Goal: Task Accomplishment & Management: Use online tool/utility

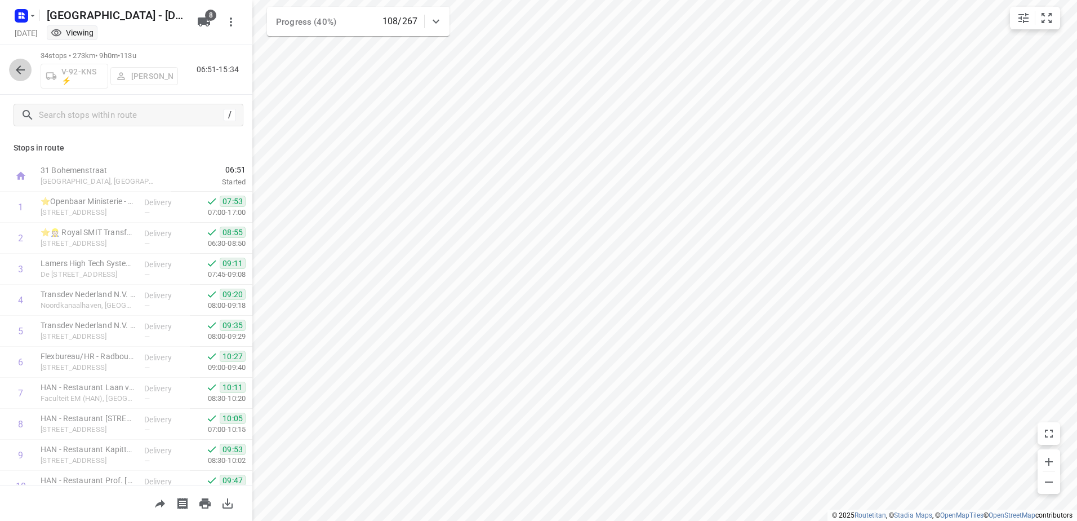
click at [28, 70] on button "button" at bounding box center [20, 70] width 23 height 23
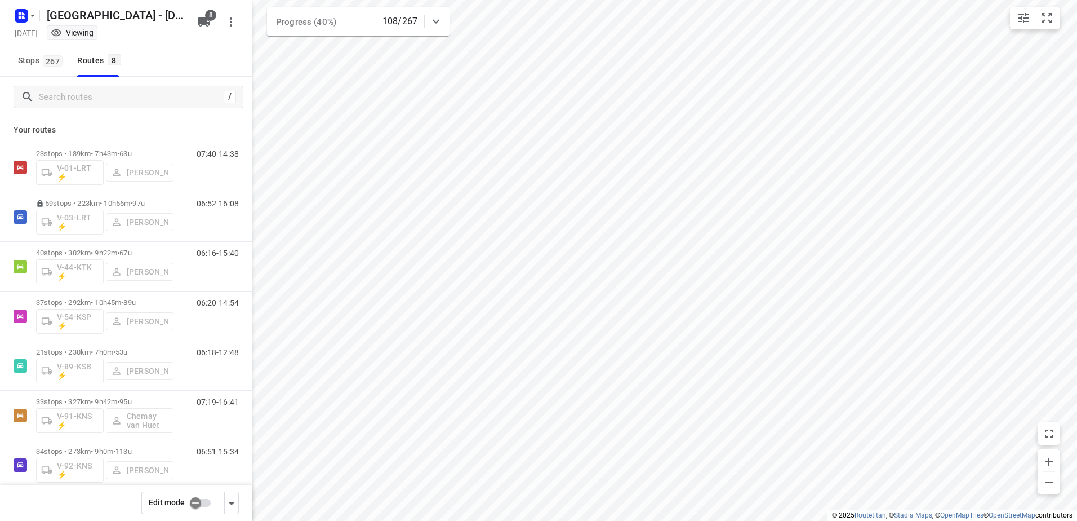
click at [439, 16] on icon at bounding box center [436, 22] width 14 height 14
click at [439, 16] on div at bounding box center [436, 26] width 23 height 23
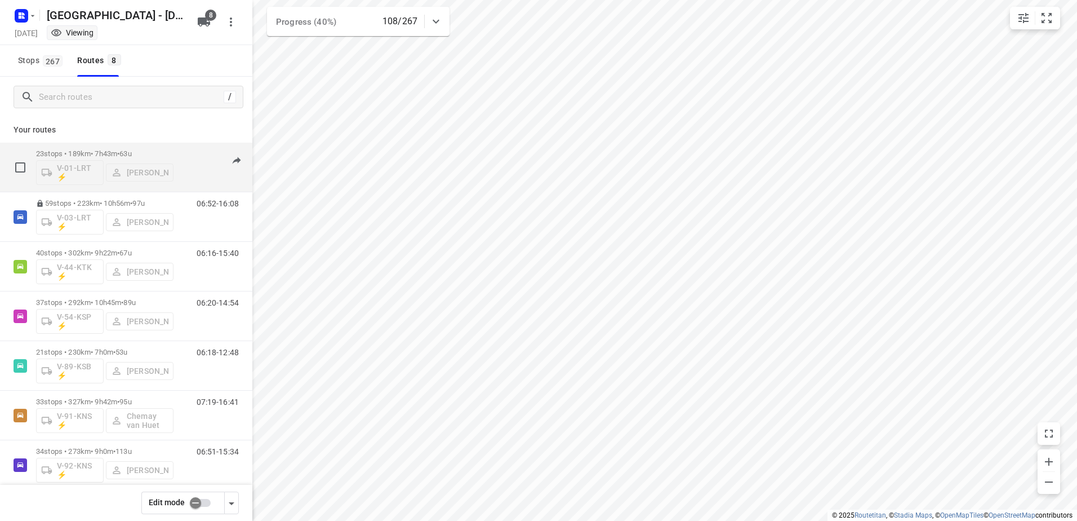
click at [189, 149] on div "07:40-14:38" at bounding box center [211, 169] width 56 height 41
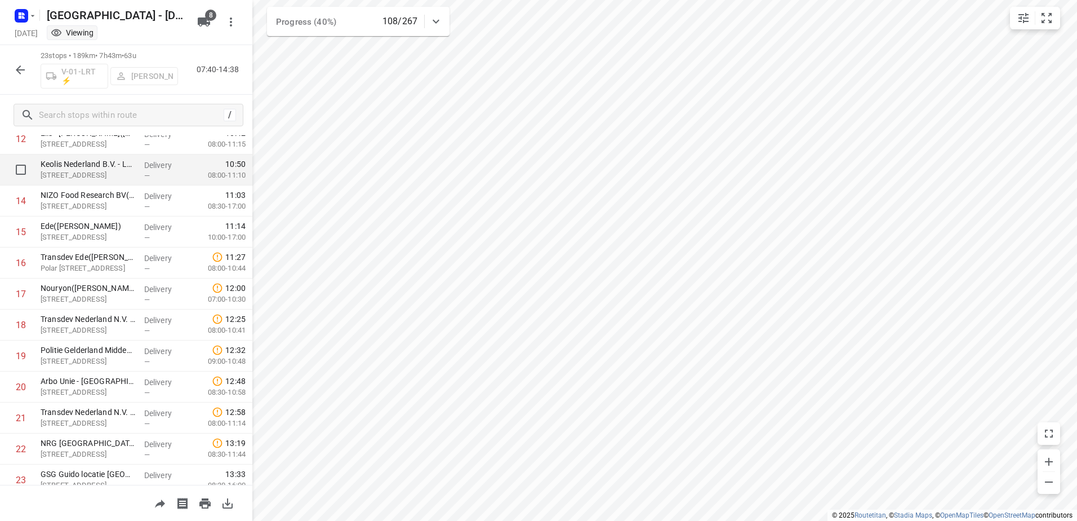
scroll to position [451, 0]
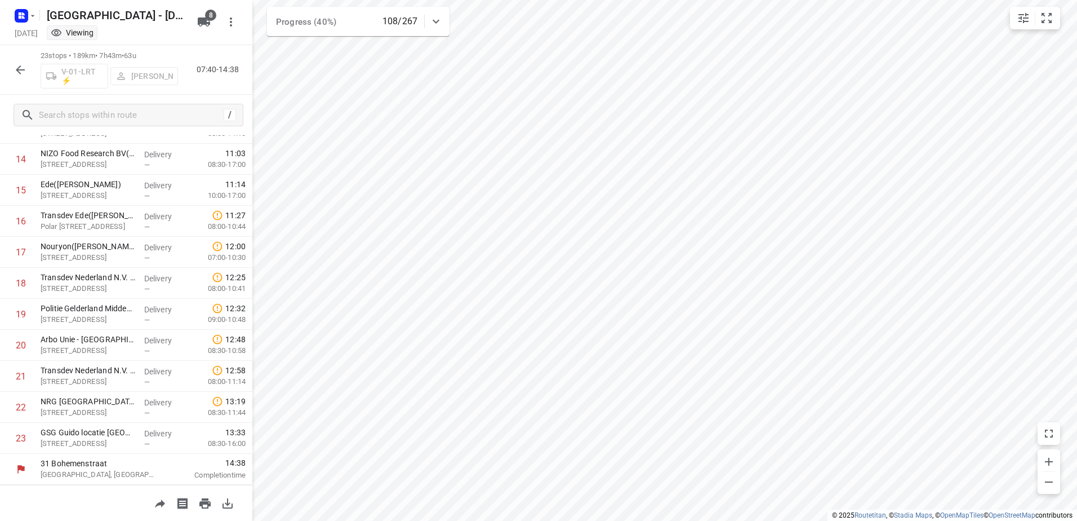
click at [20, 69] on icon "button" at bounding box center [20, 69] width 9 height 9
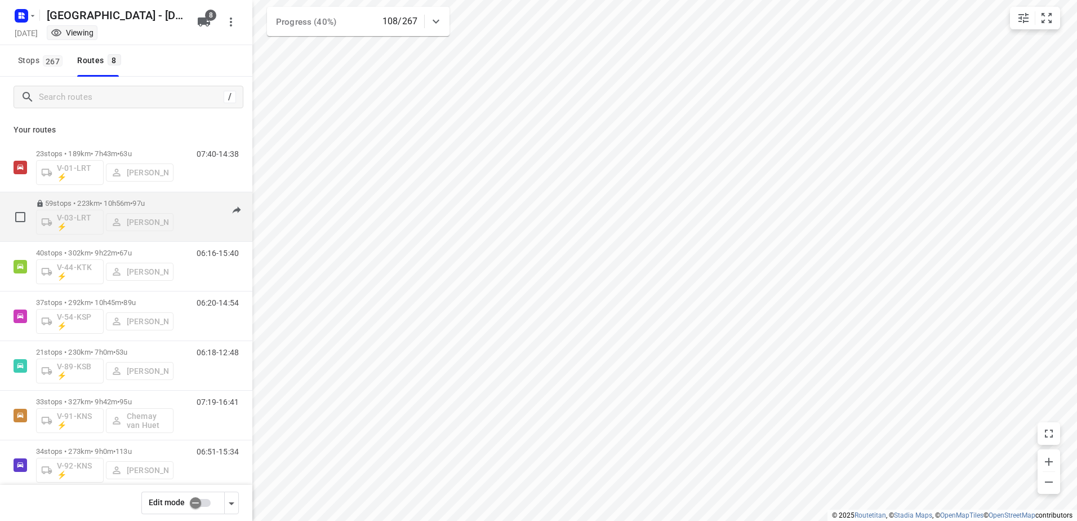
click at [184, 204] on div "06:52-16:08" at bounding box center [211, 219] width 56 height 41
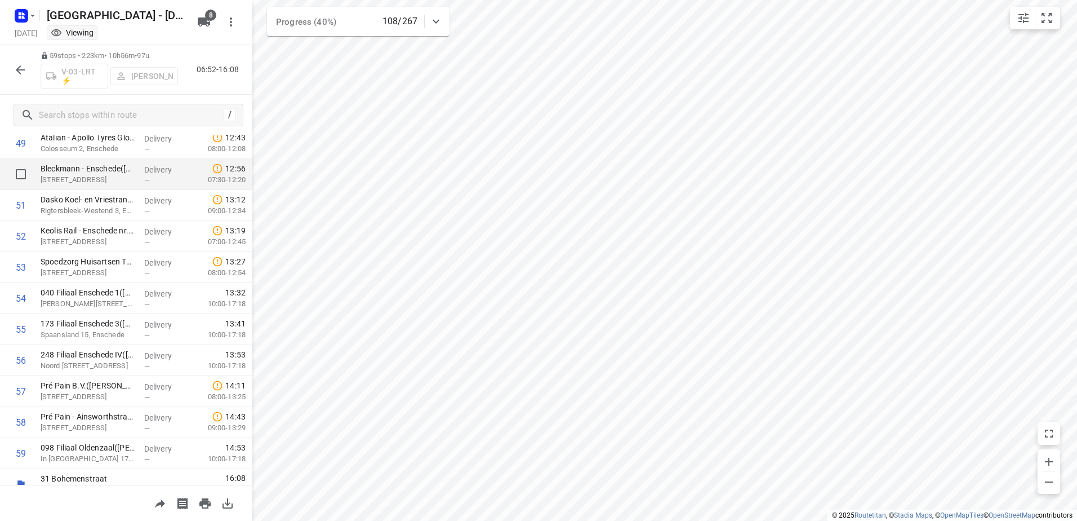
scroll to position [1566, 0]
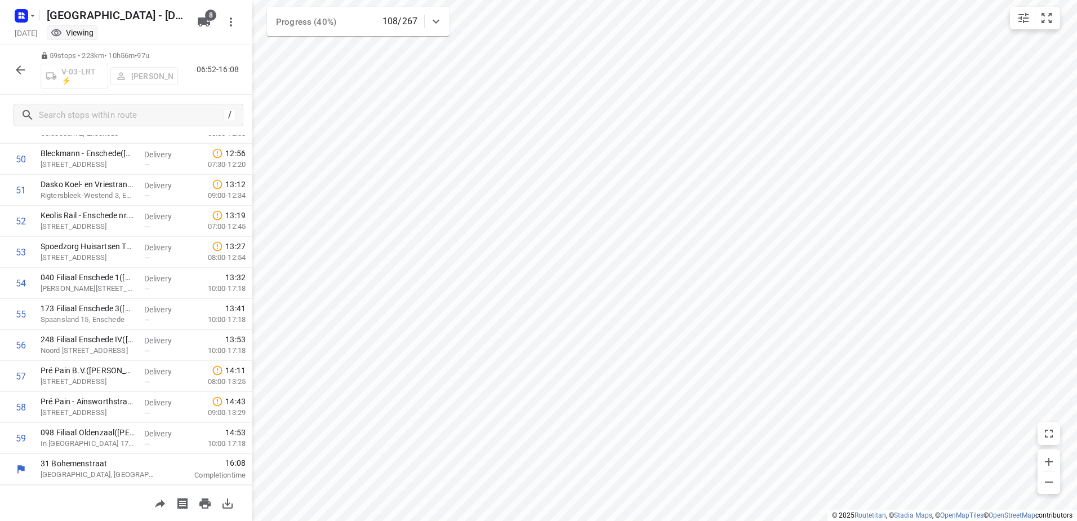
click at [20, 67] on icon "button" at bounding box center [20, 69] width 9 height 9
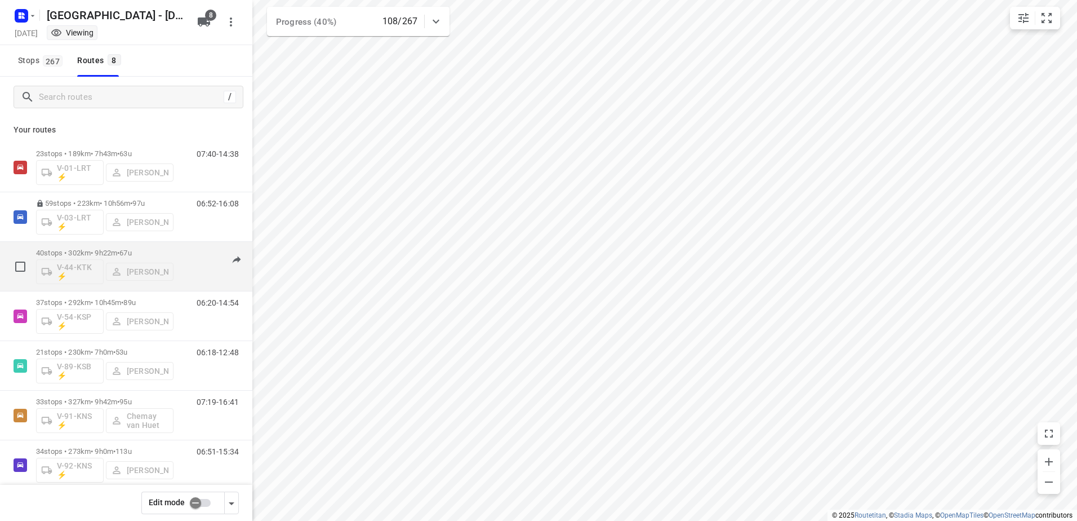
click at [183, 248] on div "06:16-15:40" at bounding box center [211, 268] width 56 height 41
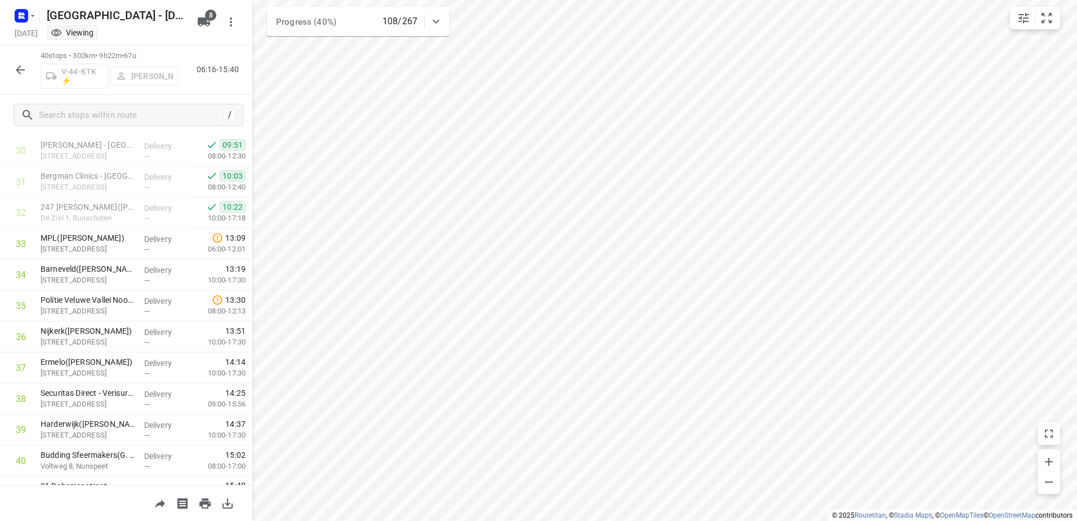
scroll to position [958, 0]
click at [30, 70] on button "button" at bounding box center [20, 70] width 23 height 23
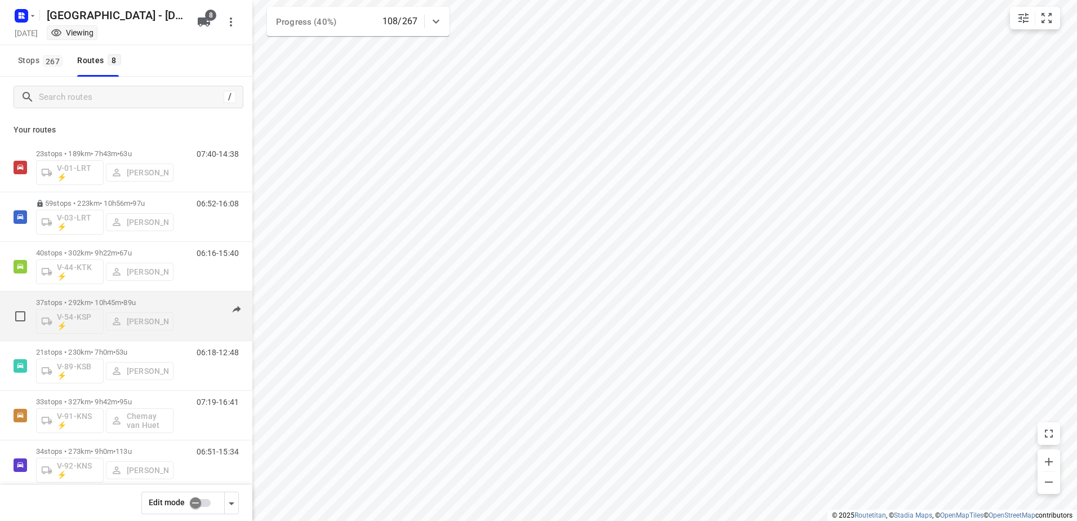
click at [176, 295] on div "37 stops • 292km • 10h45m • 89u V-54-KSP ⚡ [PERSON_NAME] 06:20-14:54" at bounding box center [144, 315] width 216 height 47
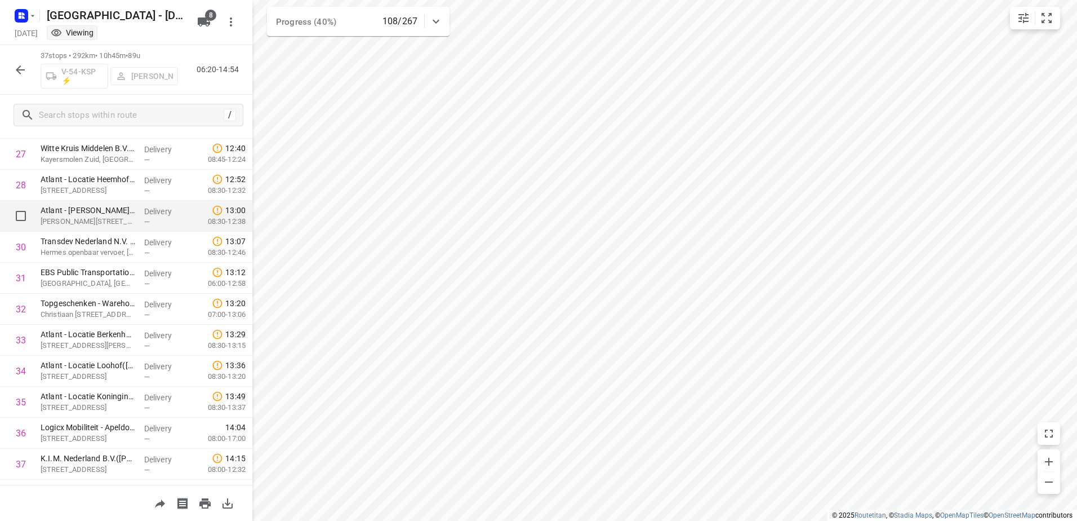
scroll to position [885, 0]
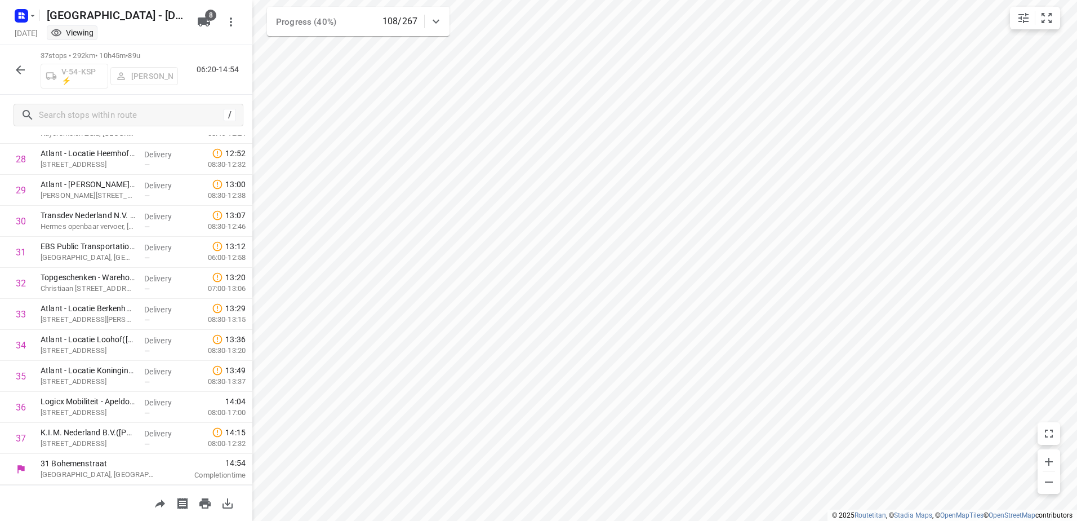
click at [26, 68] on icon "button" at bounding box center [21, 70] width 14 height 14
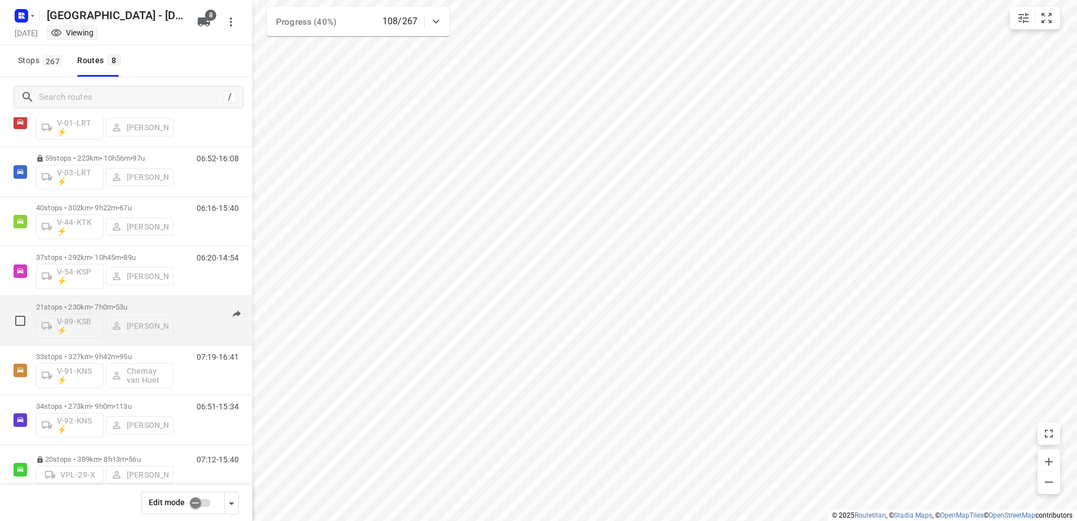
scroll to position [66, 0]
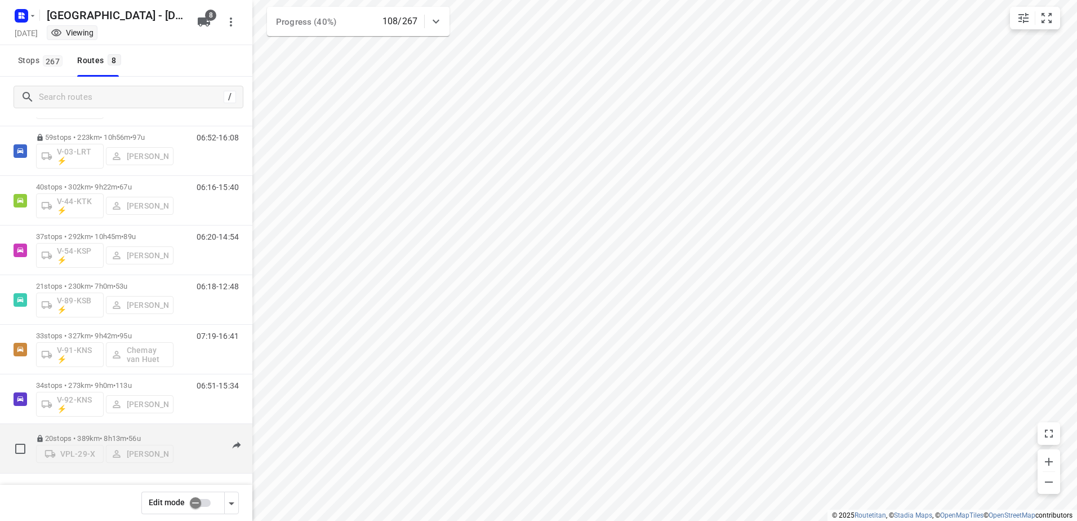
click at [177, 429] on div "20 stops • 389km • 8h13m • 56u VPL-29-X [PERSON_NAME] 07:12-15:40" at bounding box center [144, 448] width 216 height 40
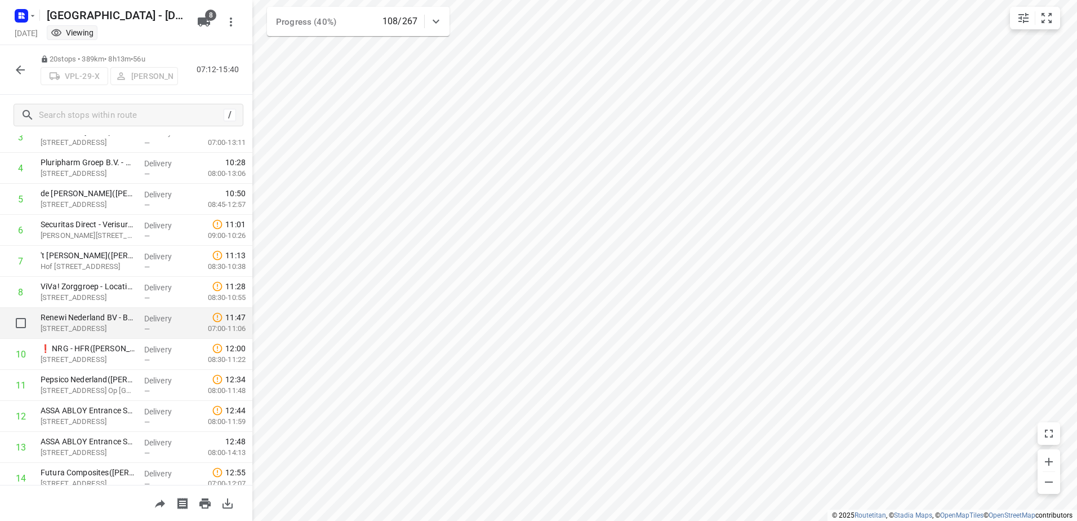
scroll to position [0, 0]
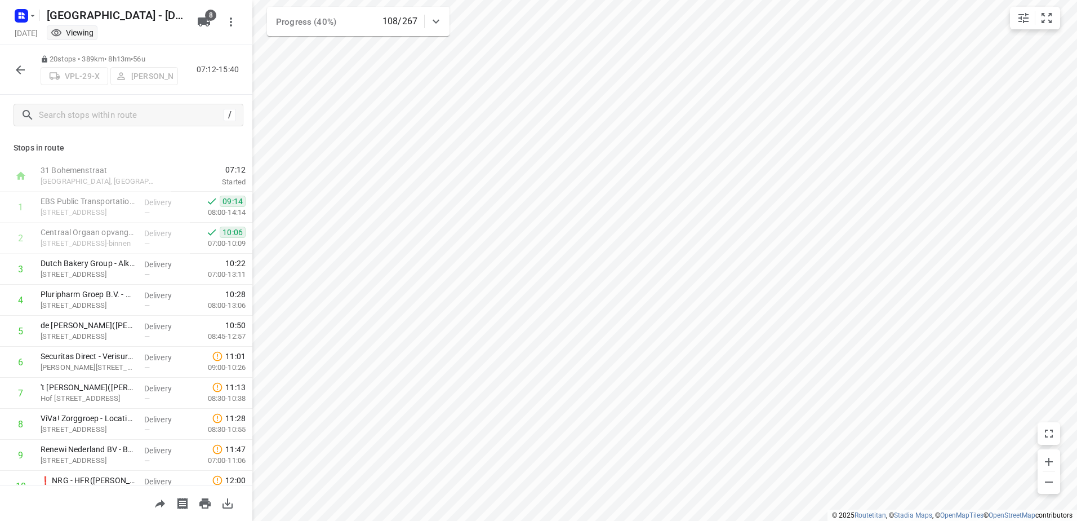
click at [26, 69] on button "button" at bounding box center [20, 70] width 23 height 23
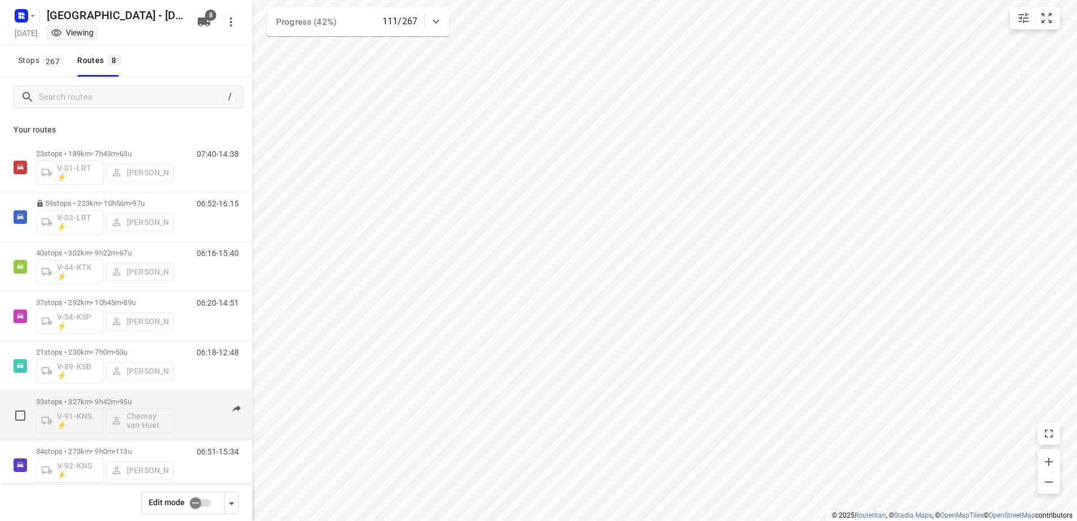
click at [109, 399] on p "33 stops • 327km • 9h42m • 95u" at bounding box center [104, 401] width 137 height 8
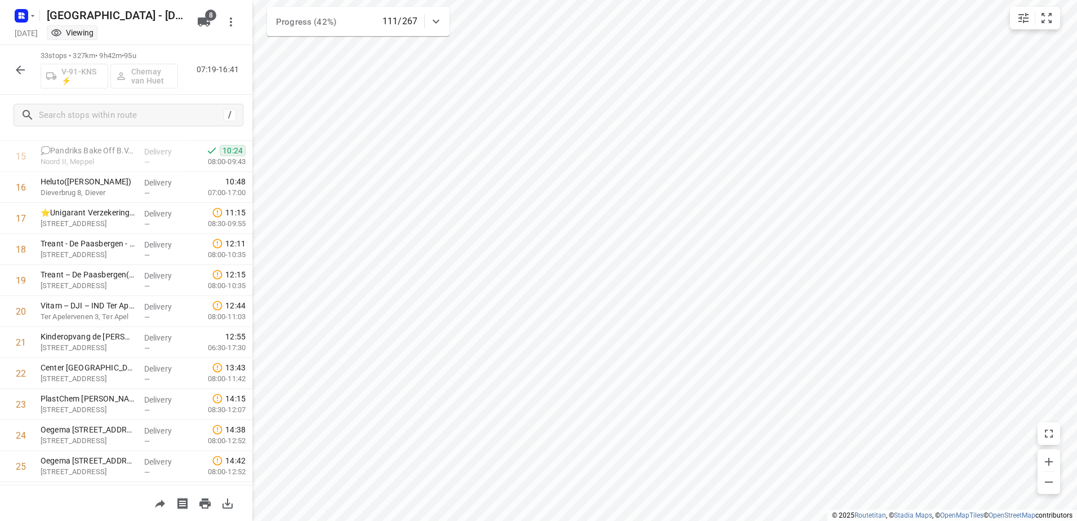
scroll to position [479, 0]
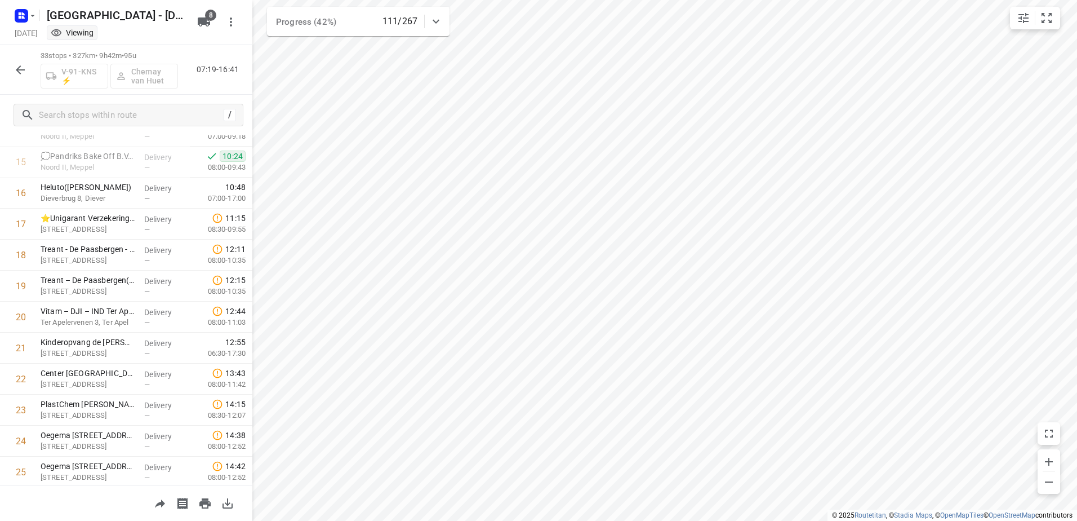
click at [27, 69] on button "button" at bounding box center [20, 70] width 23 height 23
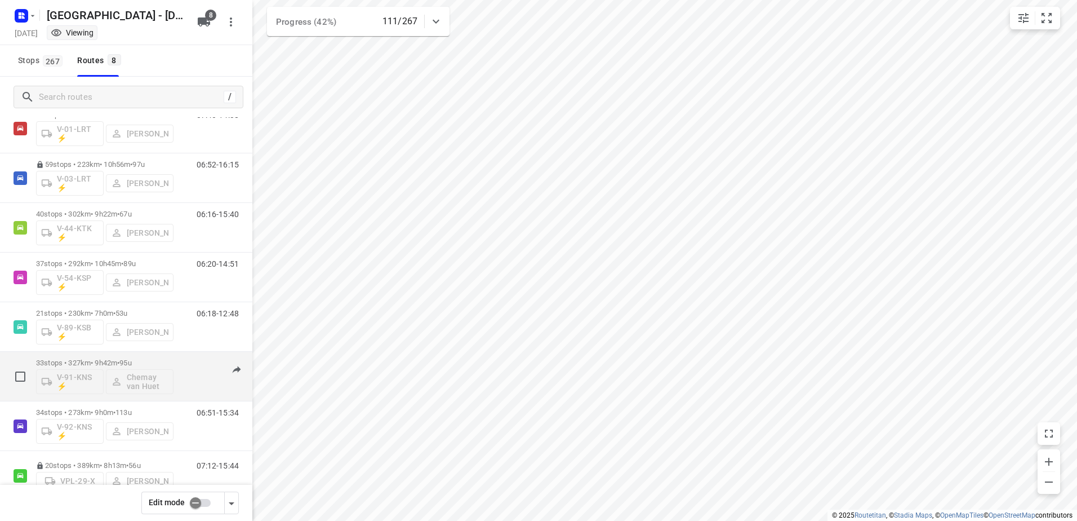
scroll to position [56, 0]
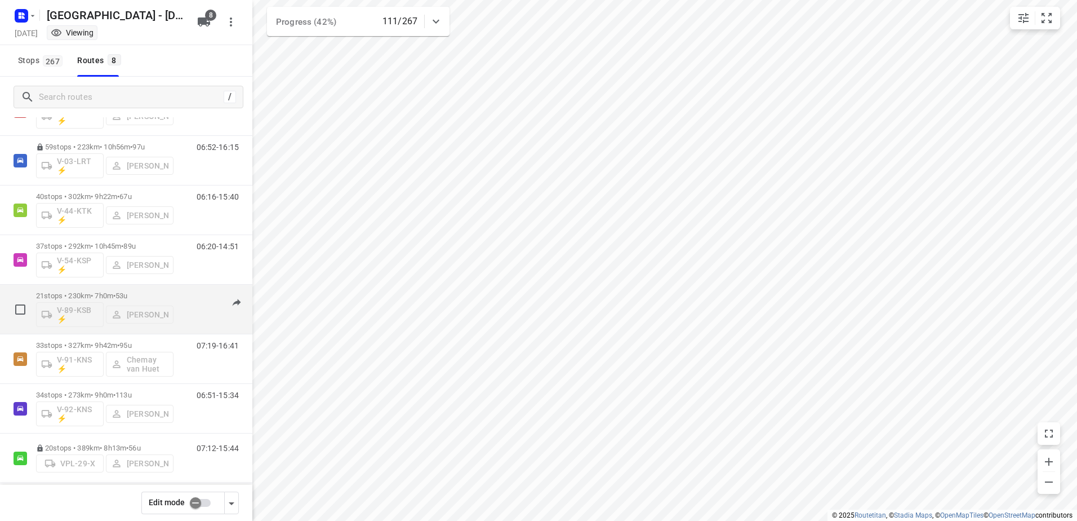
click at [105, 291] on div "21 stops • 230km • 7h0m • 53u V-89-KSB ⚡ [PERSON_NAME]" at bounding box center [104, 309] width 137 height 47
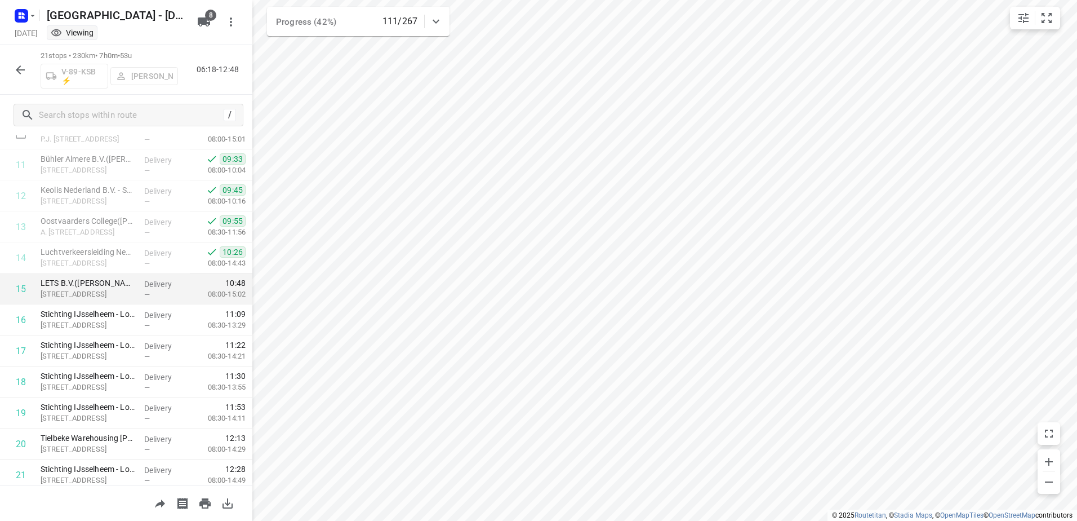
scroll to position [389, 0]
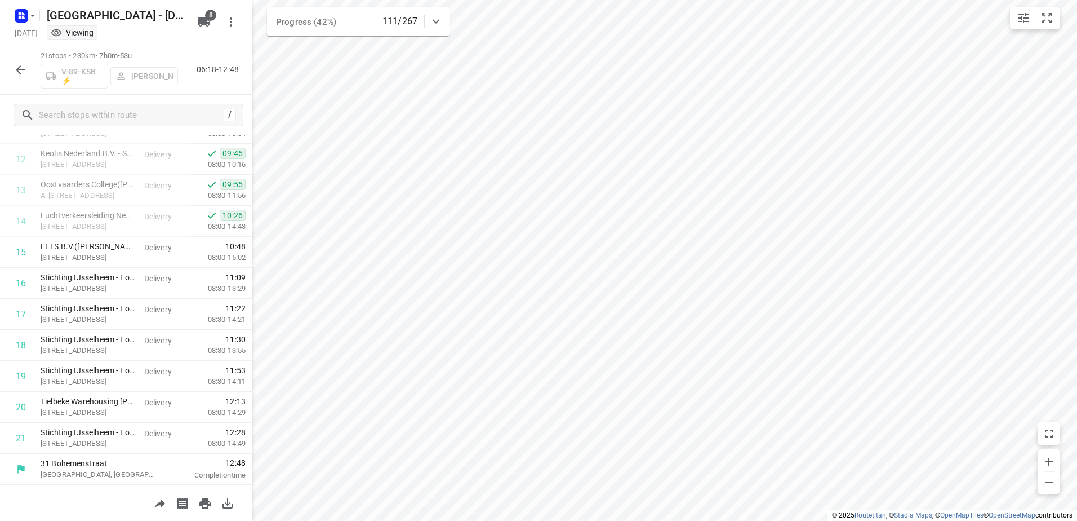
click at [23, 68] on icon "button" at bounding box center [21, 70] width 14 height 14
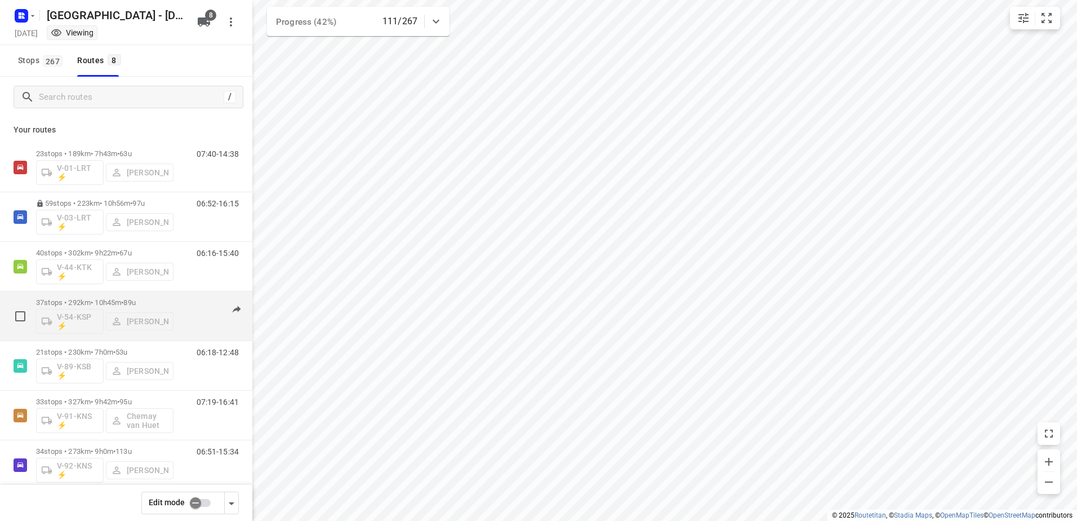
click at [172, 297] on div "37 stops • 292km • 10h45m • 89u V-54-KSP ⚡ [PERSON_NAME]" at bounding box center [104, 315] width 137 height 47
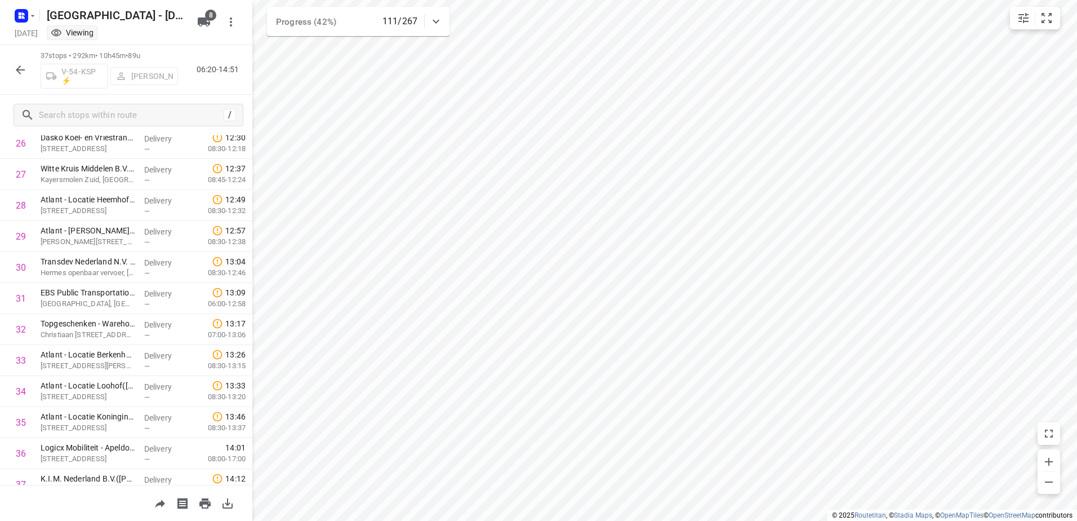
scroll to position [885, 0]
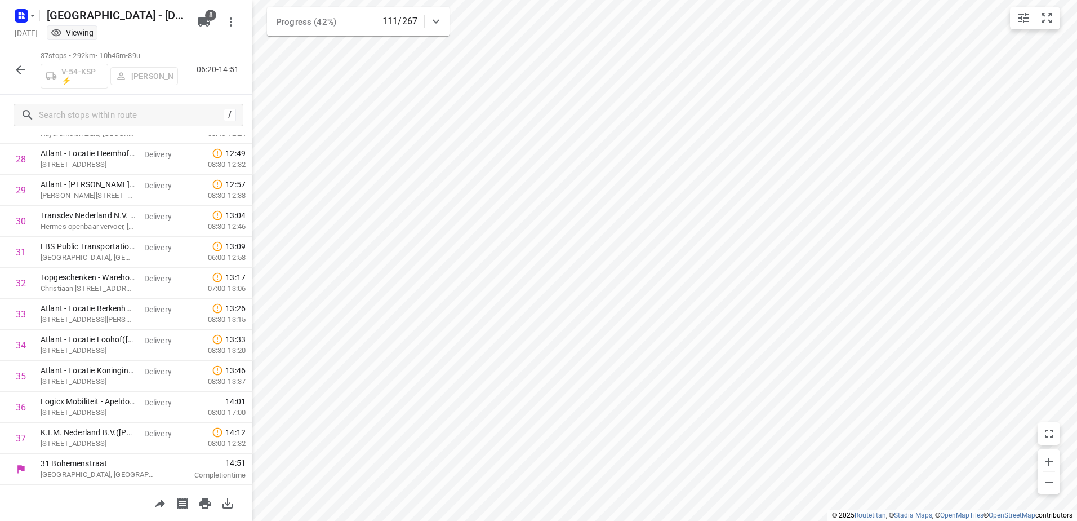
click at [18, 70] on icon "button" at bounding box center [20, 69] width 9 height 9
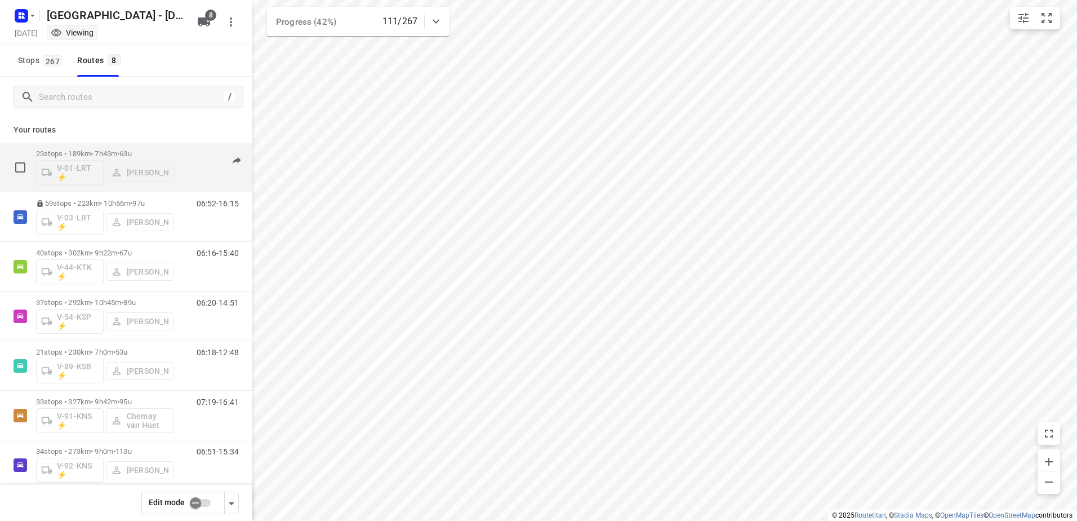
click at [192, 150] on div "07:40-14:38" at bounding box center [211, 169] width 56 height 41
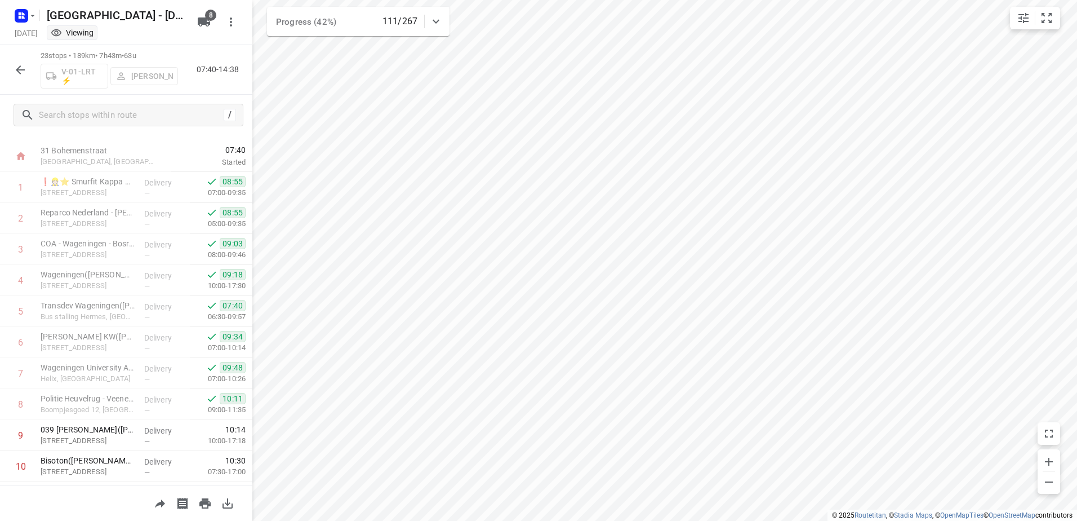
scroll to position [0, 0]
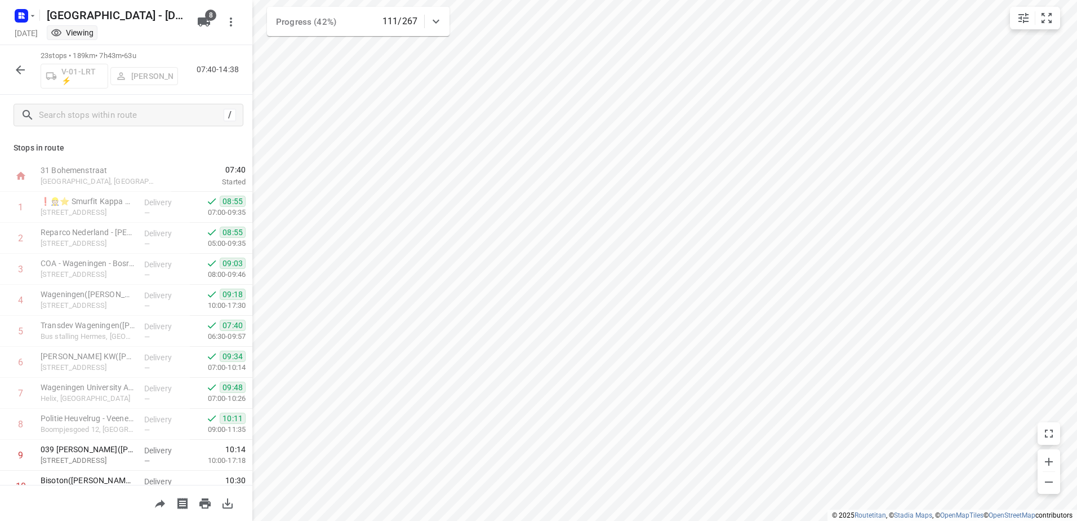
click at [17, 64] on icon "button" at bounding box center [21, 70] width 14 height 14
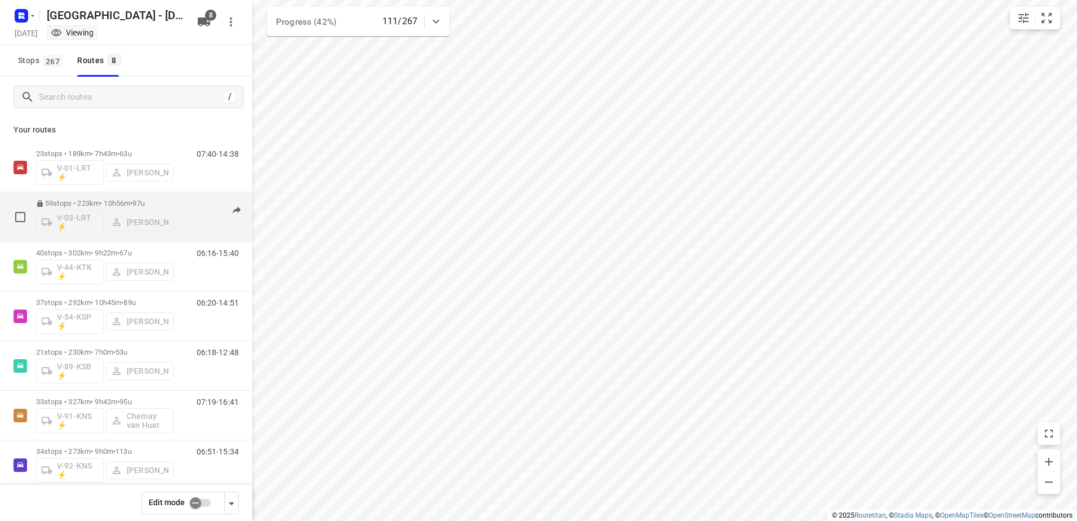
click at [101, 205] on p "59 stops • 223km • 10h56m • 97u" at bounding box center [104, 203] width 137 height 8
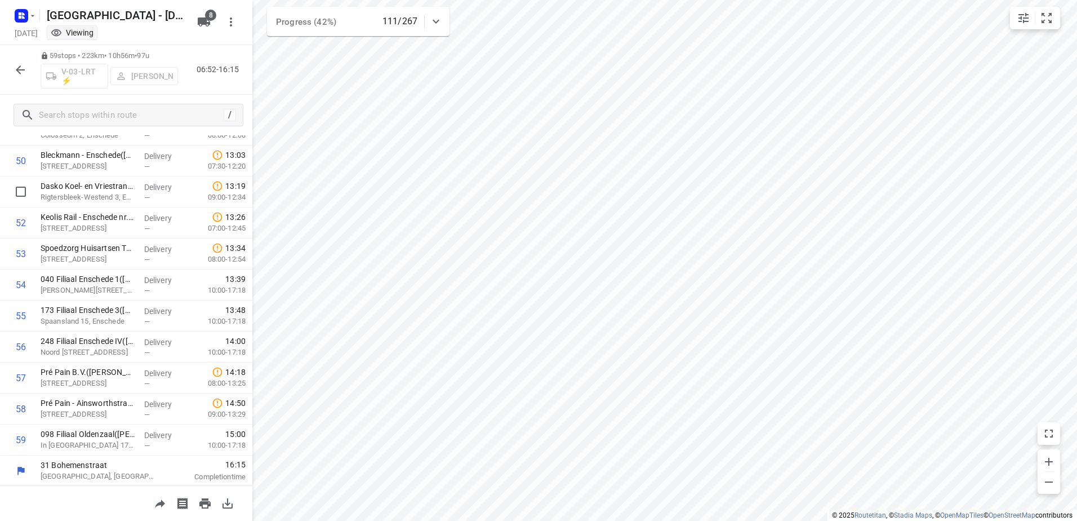
scroll to position [1566, 0]
click at [26, 68] on icon "button" at bounding box center [21, 70] width 14 height 14
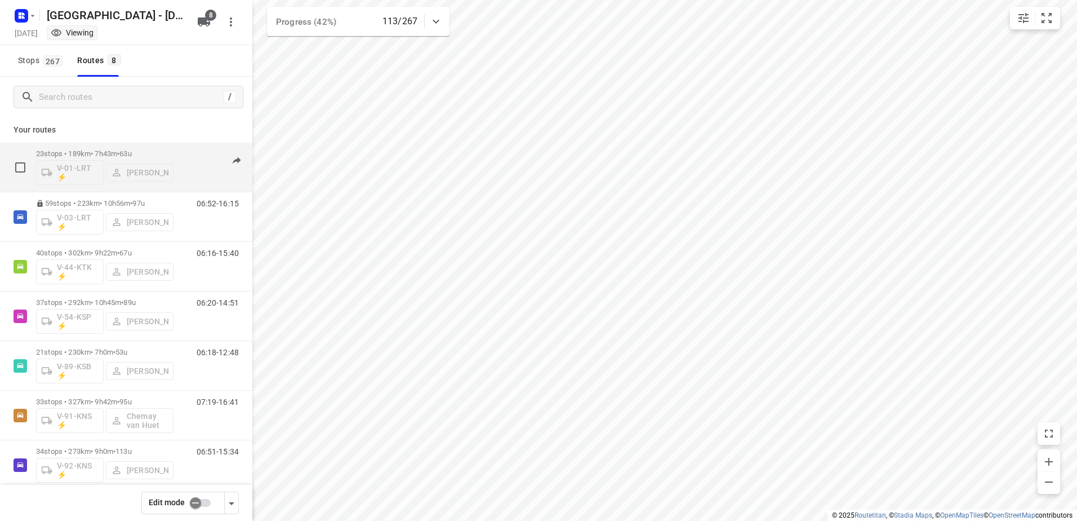
click at [105, 151] on p "23 stops • 189km • 7h43m • 63u" at bounding box center [104, 153] width 137 height 8
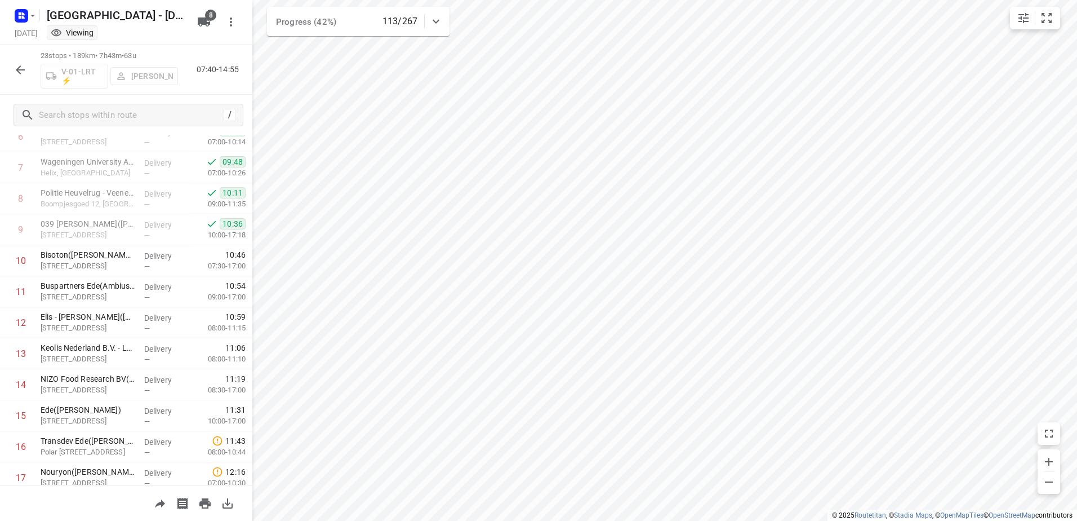
scroll to position [0, 0]
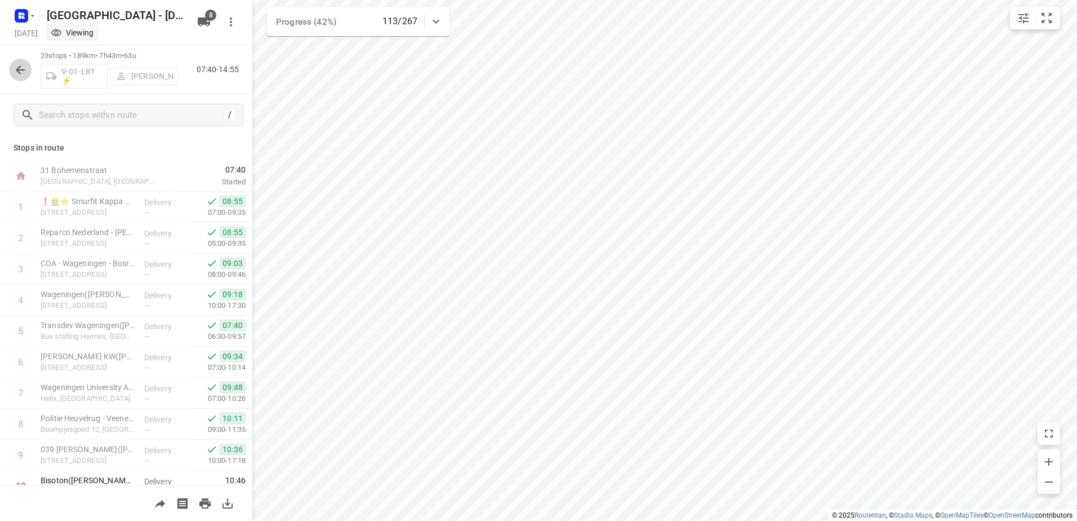
click at [20, 60] on button "button" at bounding box center [20, 70] width 23 height 23
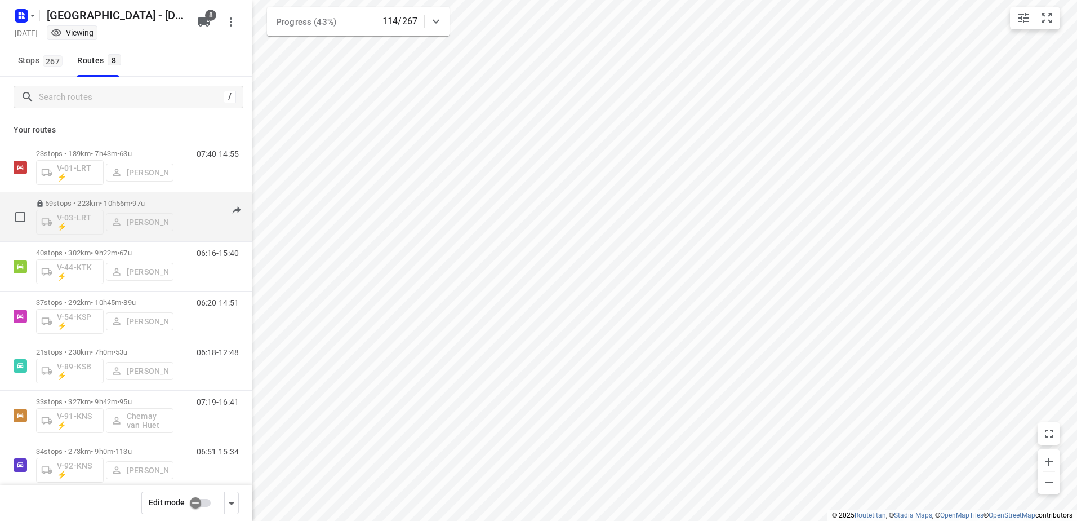
click at [101, 198] on div "59 stops • 223km • 10h56m • 97u V-03-LRT ⚡ [PERSON_NAME]" at bounding box center [104, 216] width 137 height 47
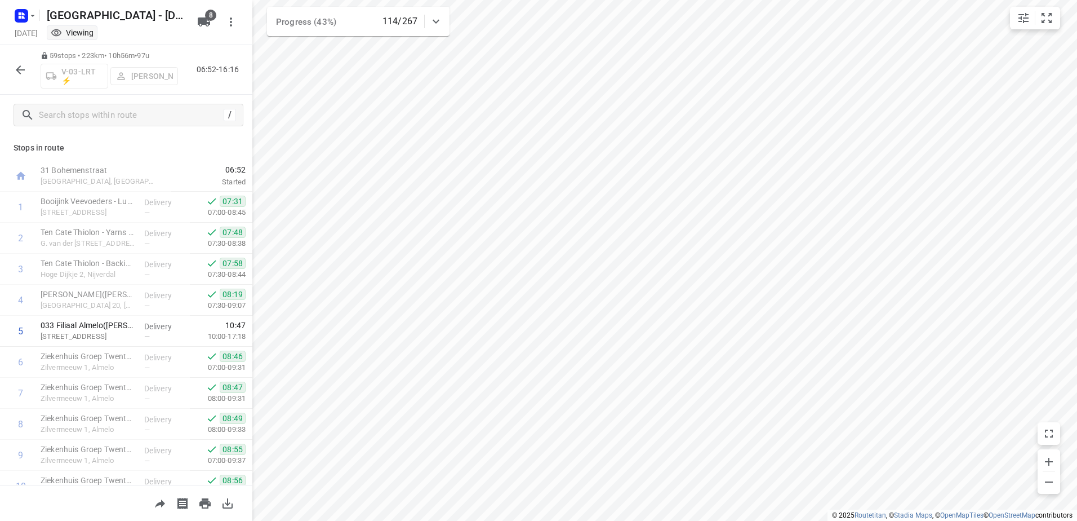
click at [21, 75] on icon "button" at bounding box center [21, 70] width 14 height 14
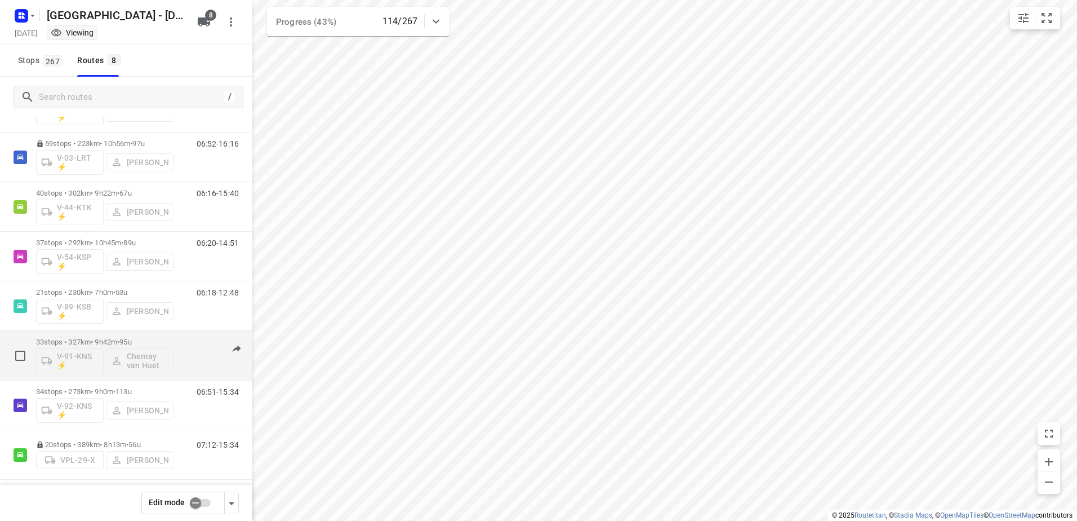
scroll to position [66, 0]
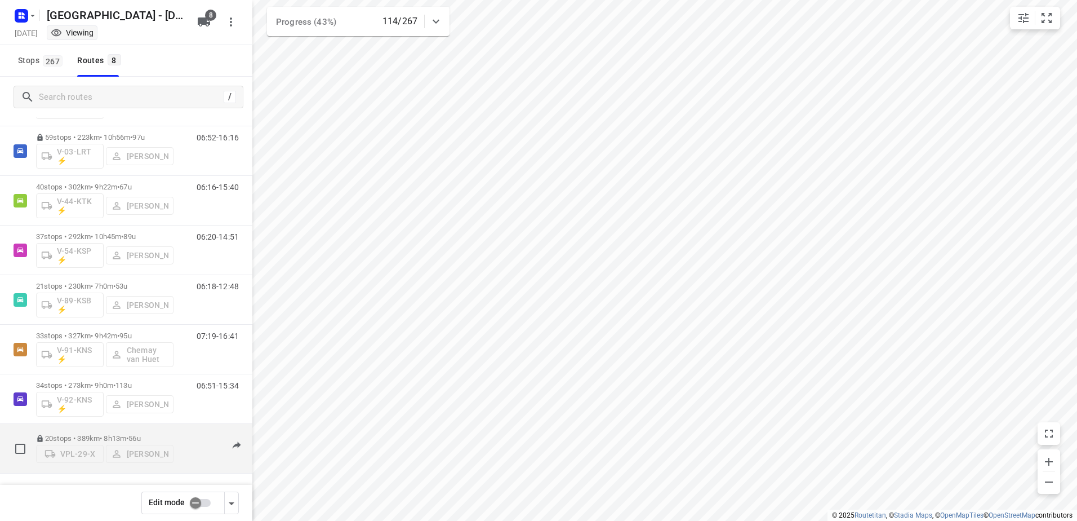
click at [99, 434] on p "20 stops • 389km • 8h13m • 56u" at bounding box center [104, 438] width 137 height 8
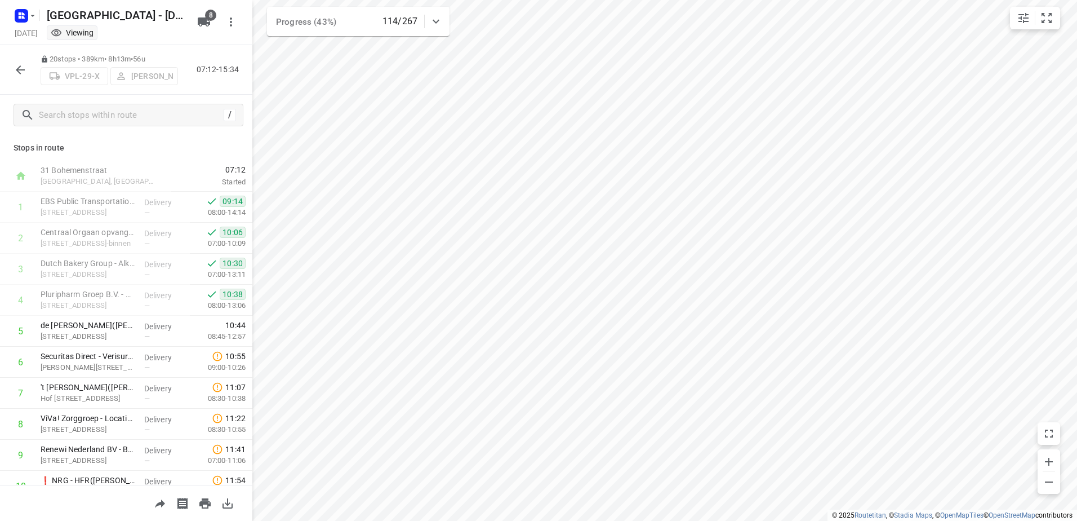
scroll to position [358, 0]
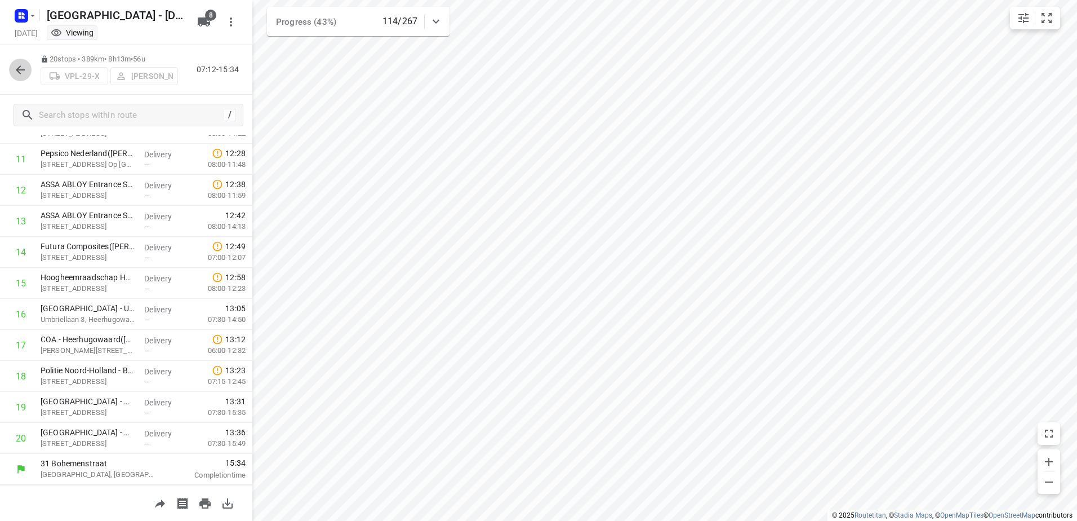
click at [15, 73] on icon "button" at bounding box center [21, 70] width 14 height 14
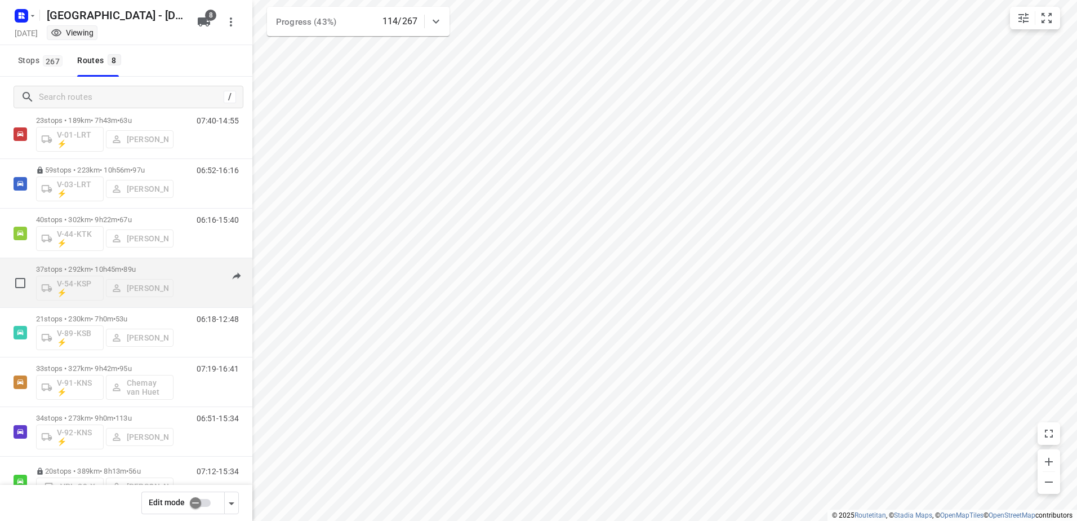
scroll to position [66, 0]
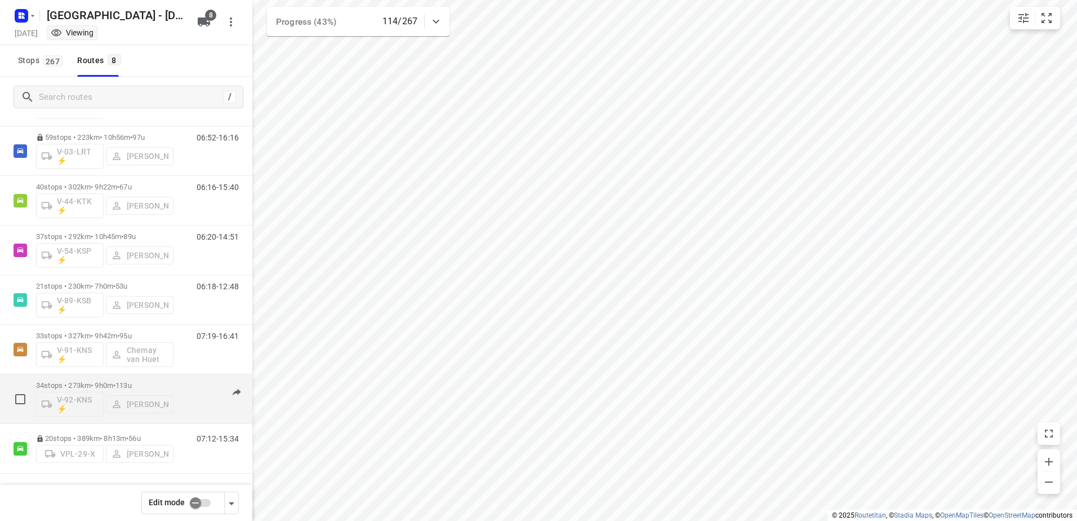
click at [103, 386] on p "34 stops • 273km • 9h0m • 113u" at bounding box center [104, 385] width 137 height 8
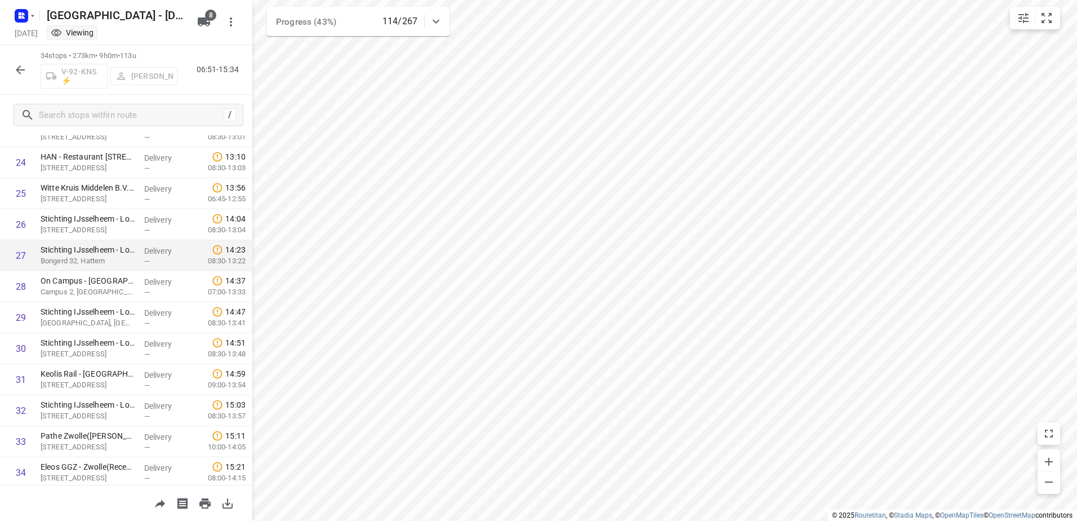
scroll to position [792, 0]
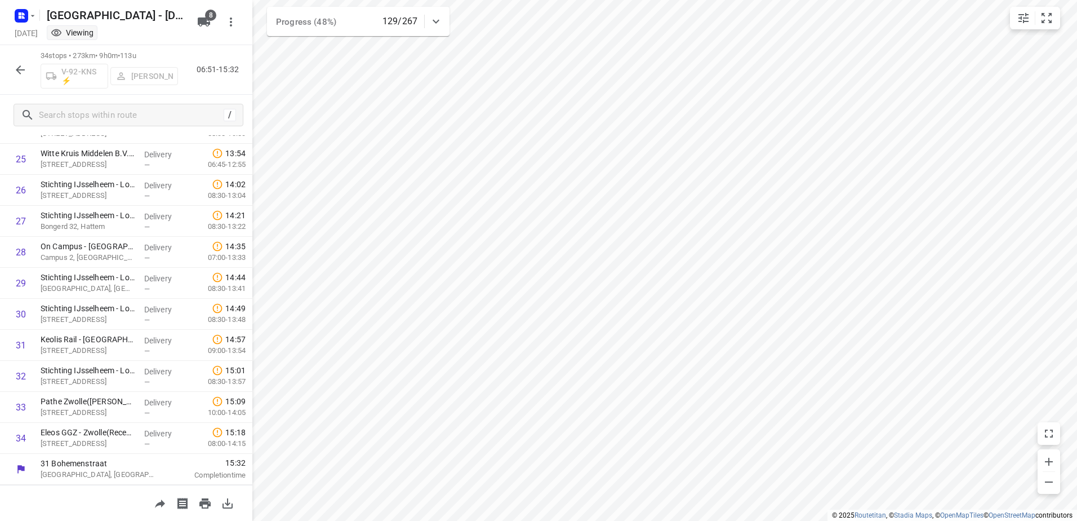
click at [19, 66] on icon "button" at bounding box center [20, 69] width 9 height 9
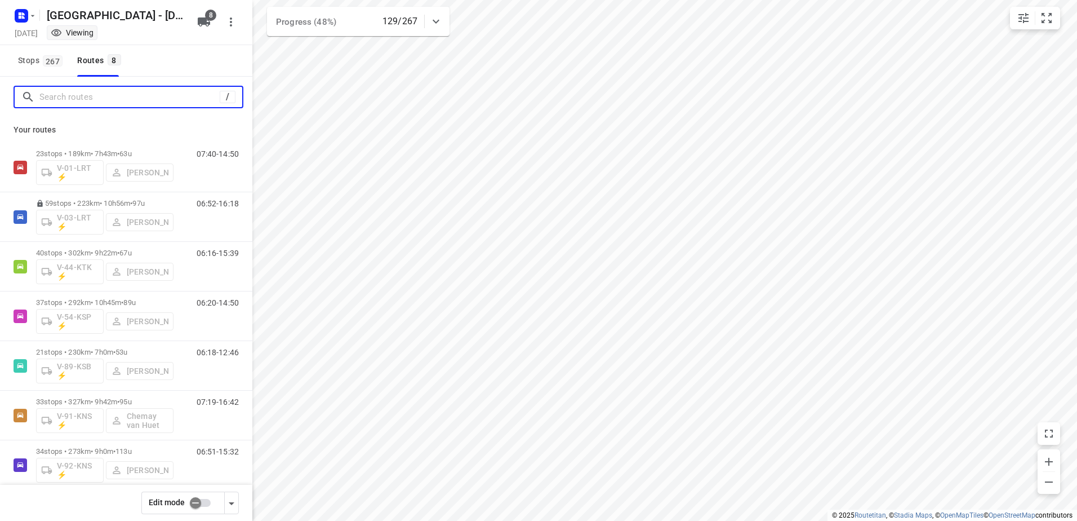
click at [113, 96] on input "Search routes" at bounding box center [129, 96] width 180 height 17
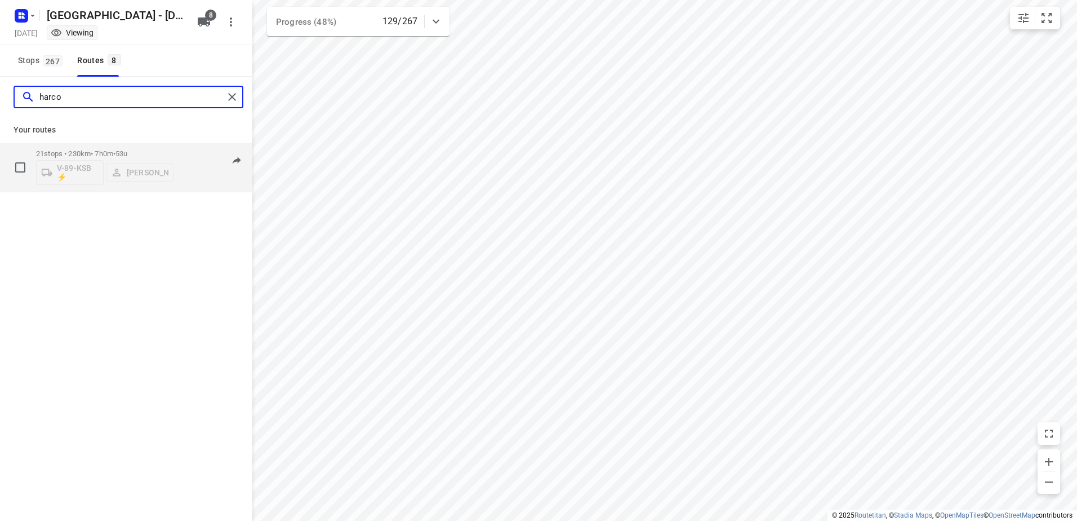
type input "harco"
click at [101, 151] on p "21 stops • 230km • 7h0m • 53u" at bounding box center [104, 153] width 137 height 8
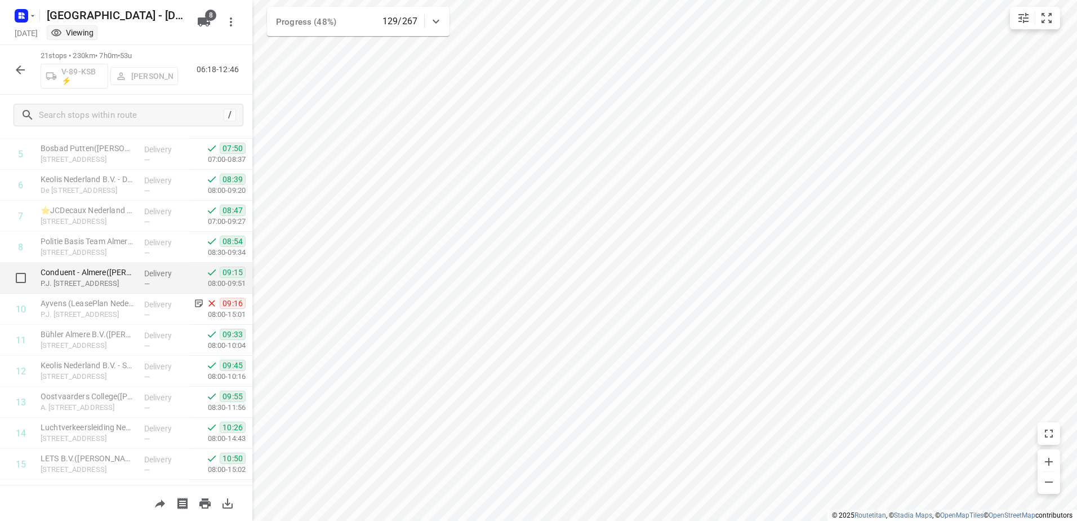
scroll to position [163, 0]
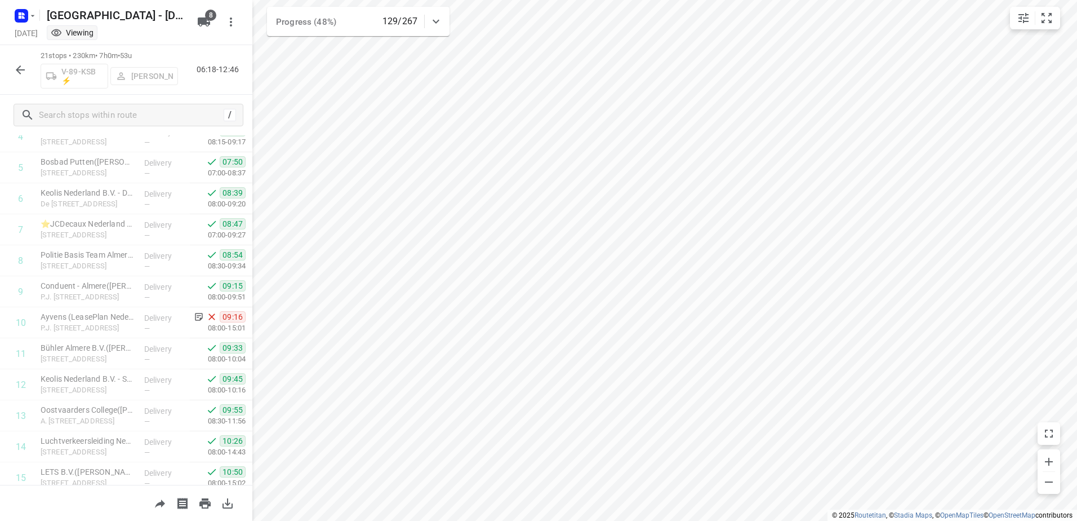
click at [17, 64] on icon "button" at bounding box center [21, 70] width 14 height 14
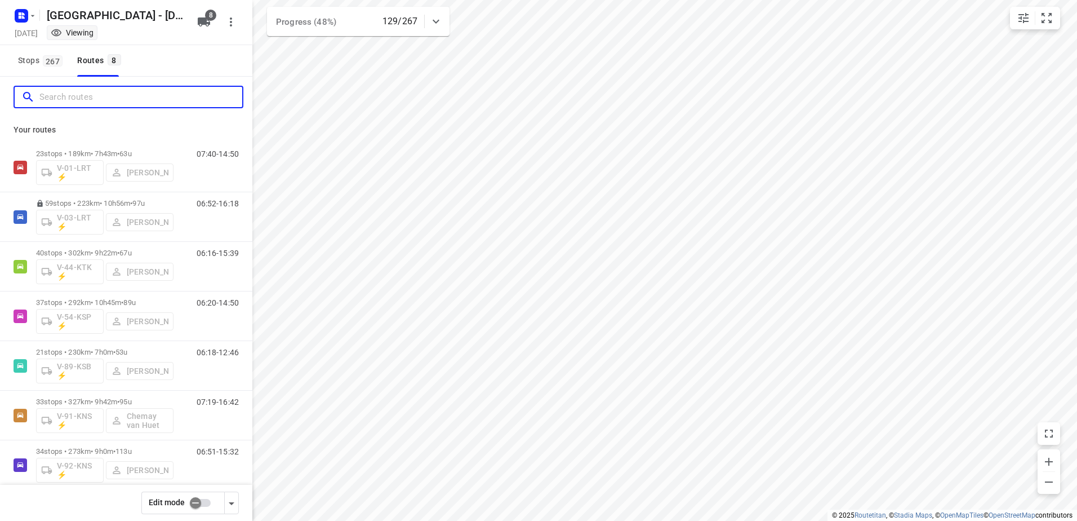
click at [103, 101] on input "Search routes" at bounding box center [140, 96] width 203 height 17
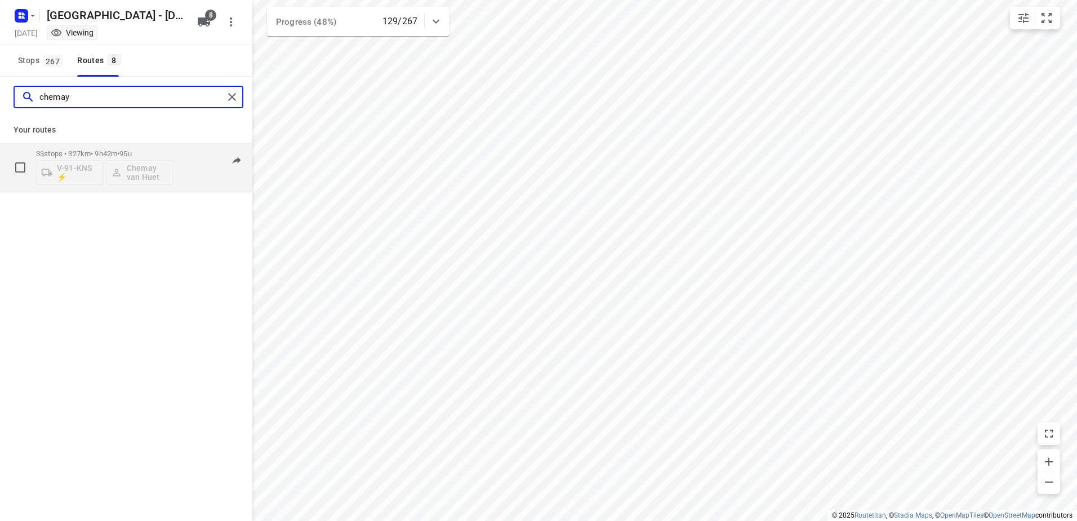
type input "chemay"
click at [103, 147] on div "33 stops • 327km • 9h42m • 95u V-91-KNS ⚡ Chemay van Huet" at bounding box center [104, 167] width 137 height 47
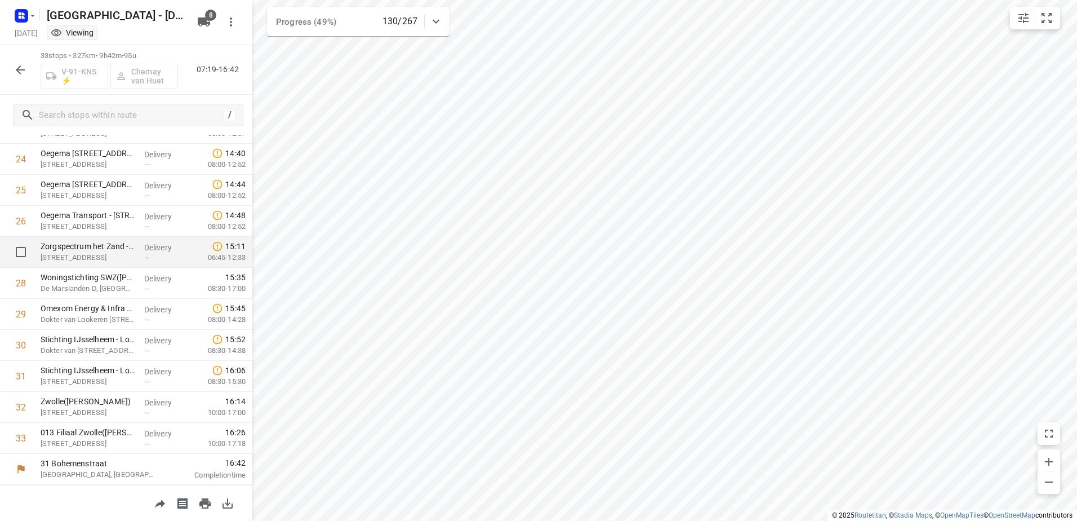
scroll to position [592, 0]
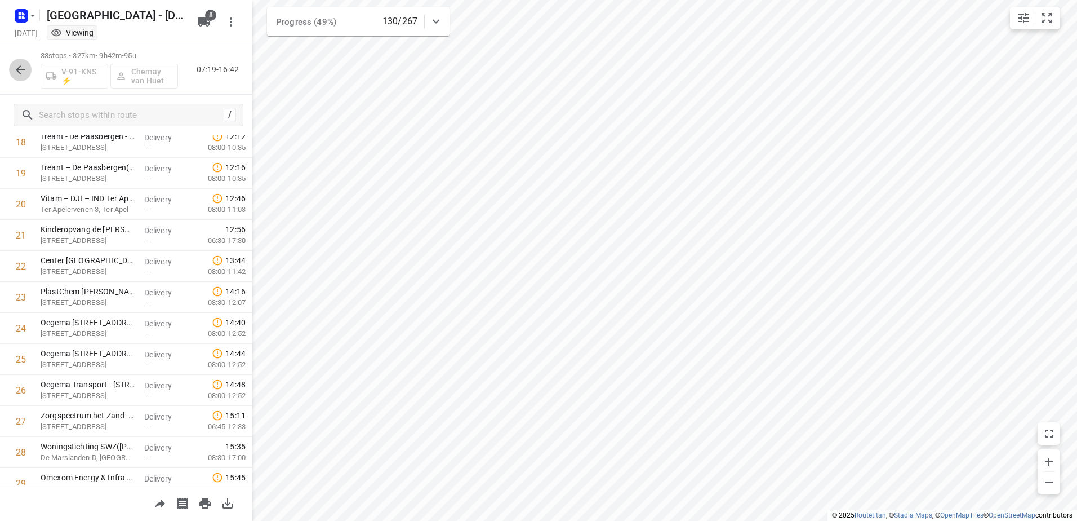
click at [21, 70] on icon "button" at bounding box center [21, 70] width 14 height 14
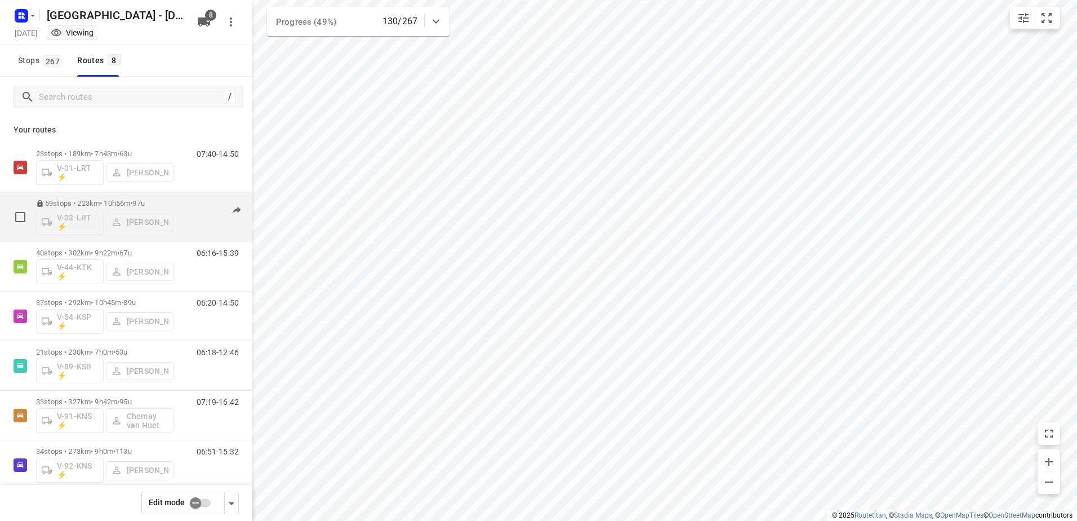
click at [109, 197] on div "59 stops • 223km • 10h56m • 97u V-03-LRT ⚡ [PERSON_NAME]" at bounding box center [104, 216] width 137 height 47
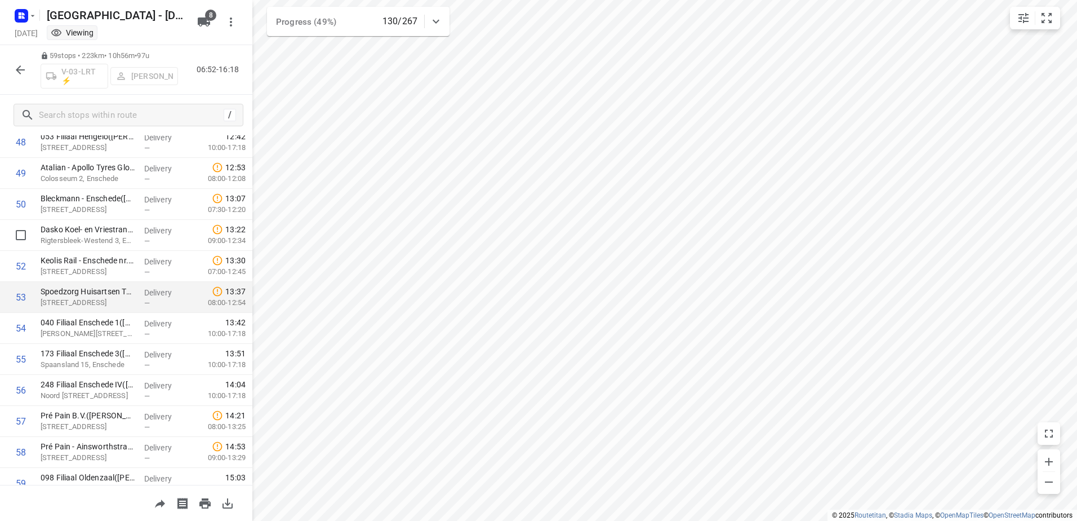
scroll to position [1566, 0]
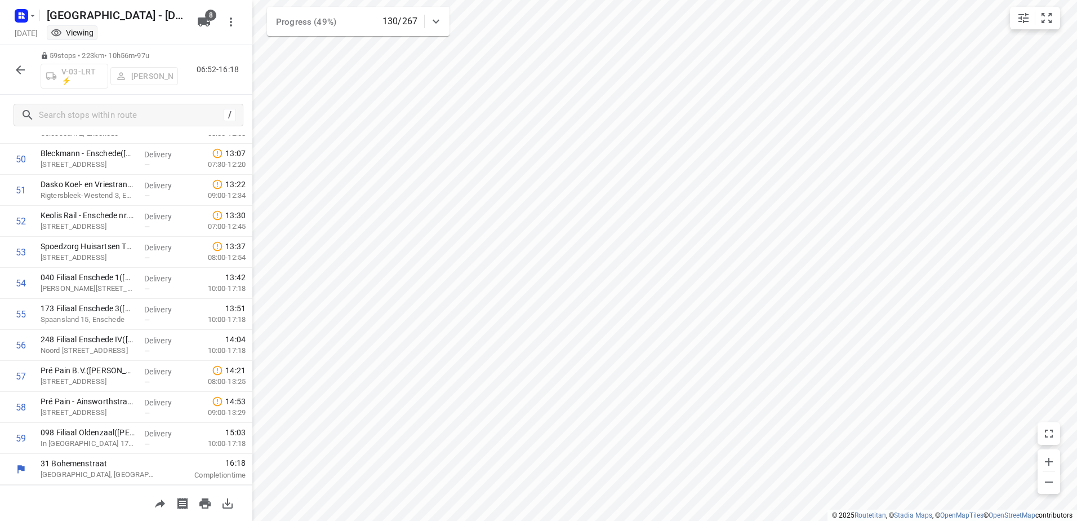
click at [19, 65] on icon "button" at bounding box center [21, 70] width 14 height 14
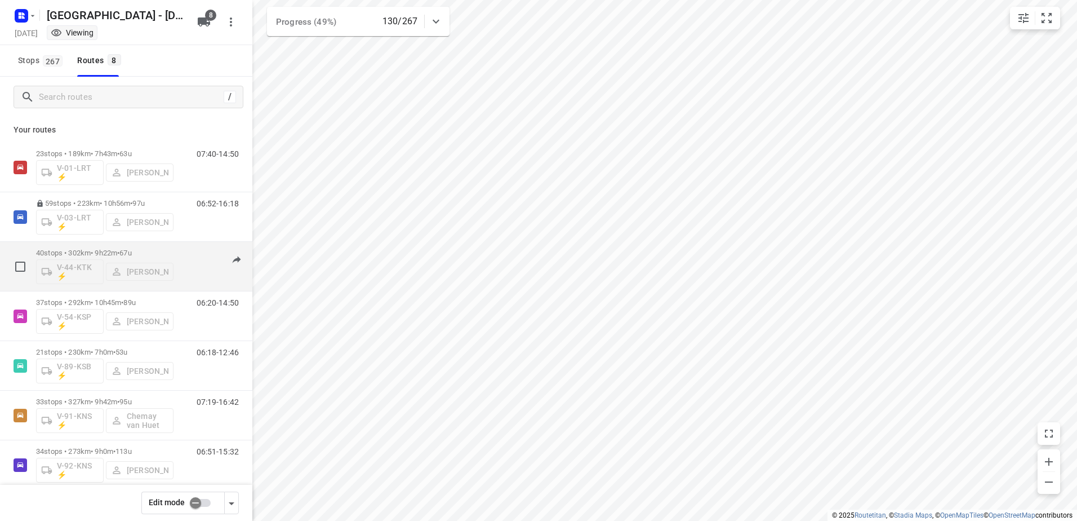
click at [98, 250] on p "40 stops • 302km • 9h22m • 67u" at bounding box center [104, 252] width 137 height 8
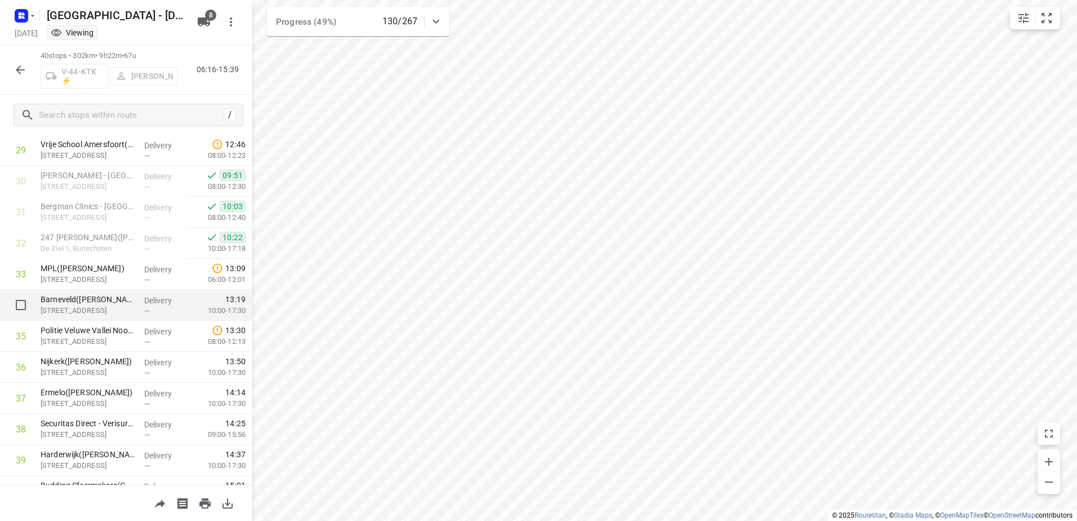
scroll to position [865, 0]
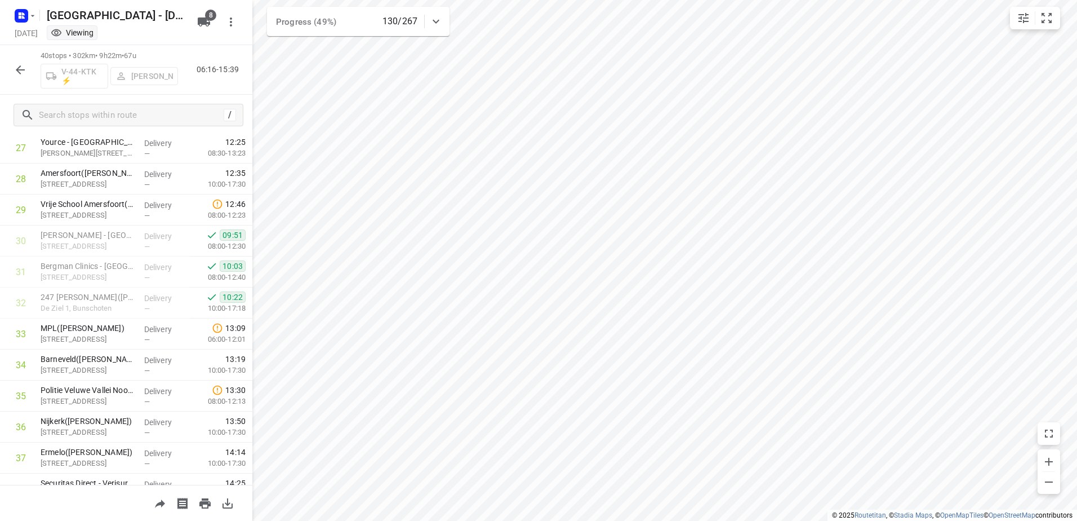
click at [23, 66] on icon "button" at bounding box center [21, 70] width 14 height 14
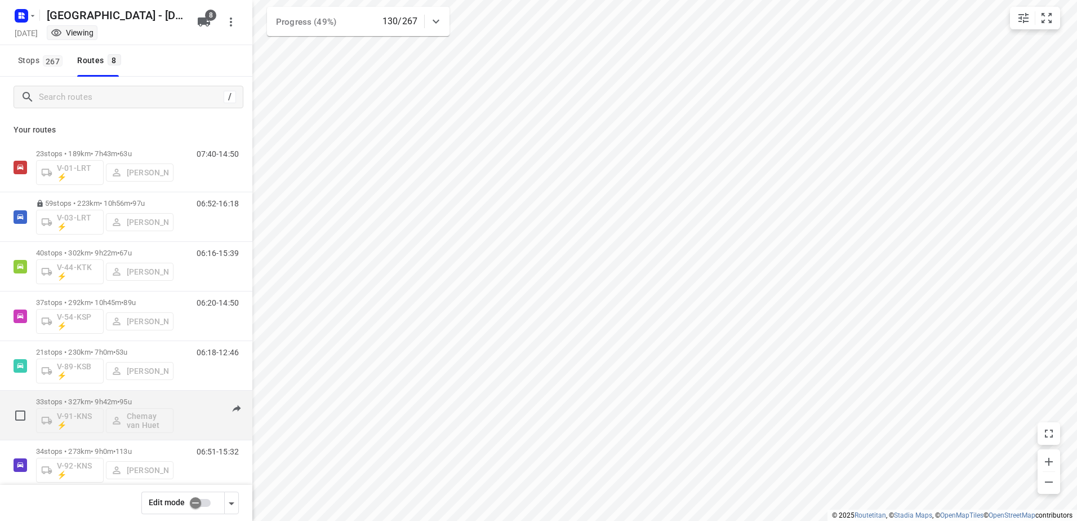
click at [96, 398] on p "33 stops • 327km • 9h42m • 95u" at bounding box center [104, 401] width 137 height 8
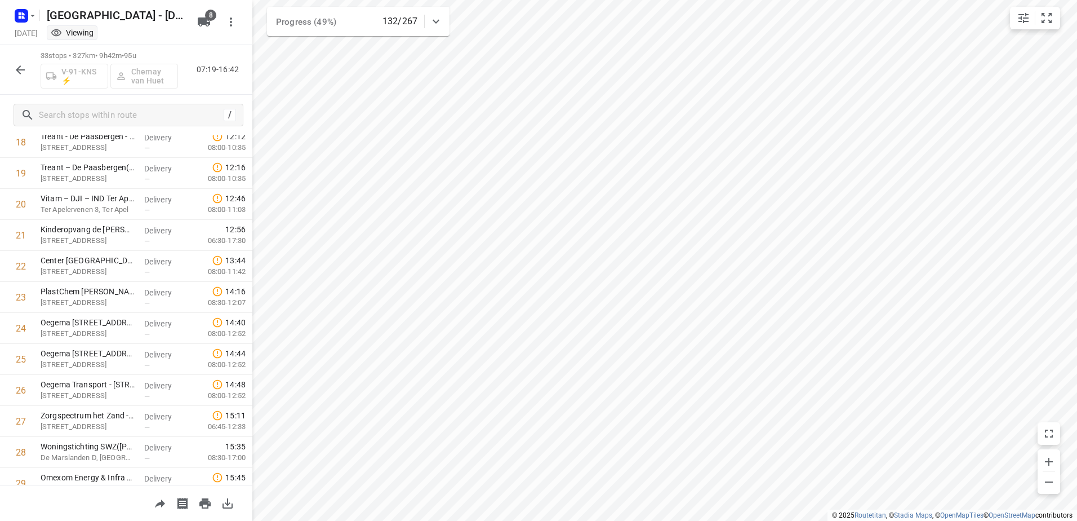
scroll to position [761, 0]
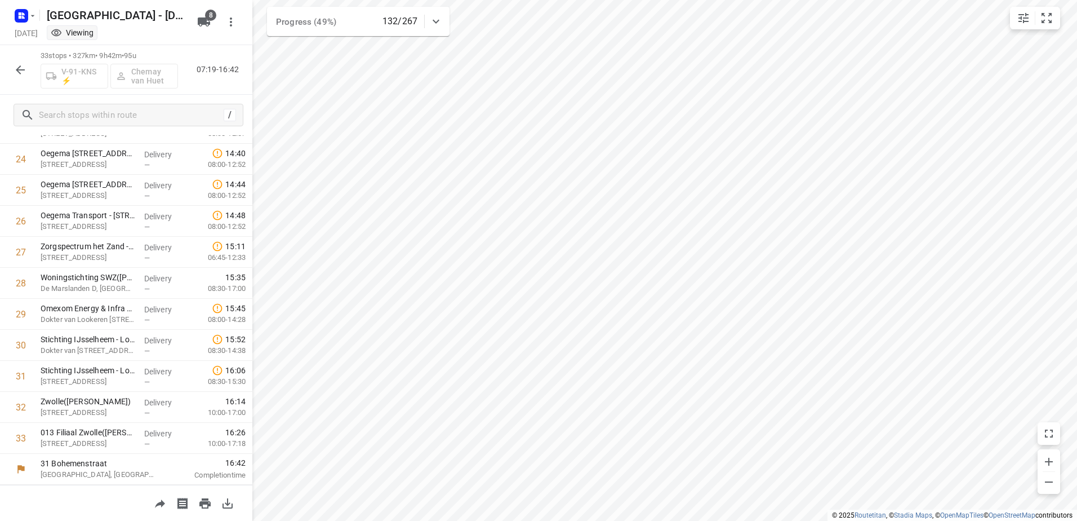
click at [15, 66] on icon "button" at bounding box center [21, 70] width 14 height 14
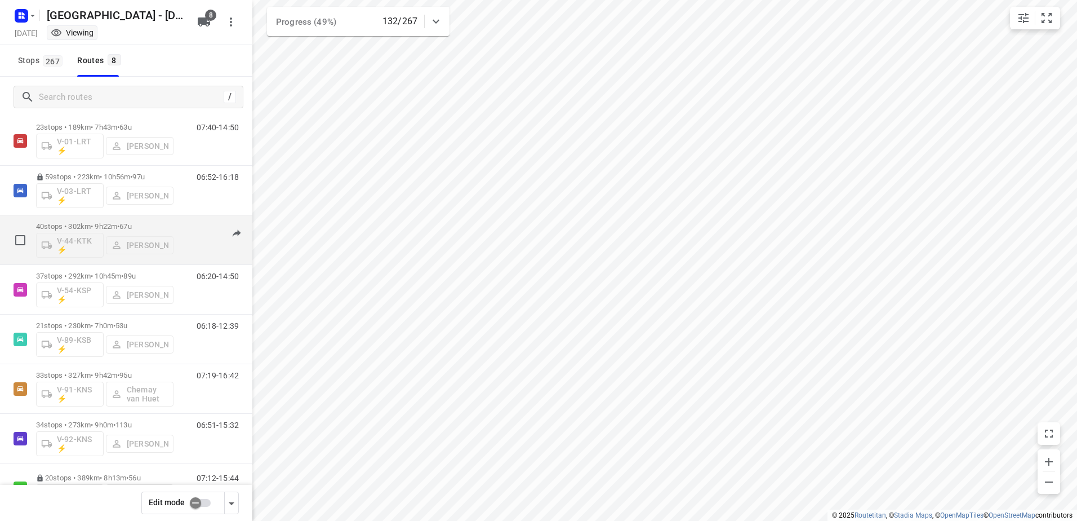
scroll to position [66, 0]
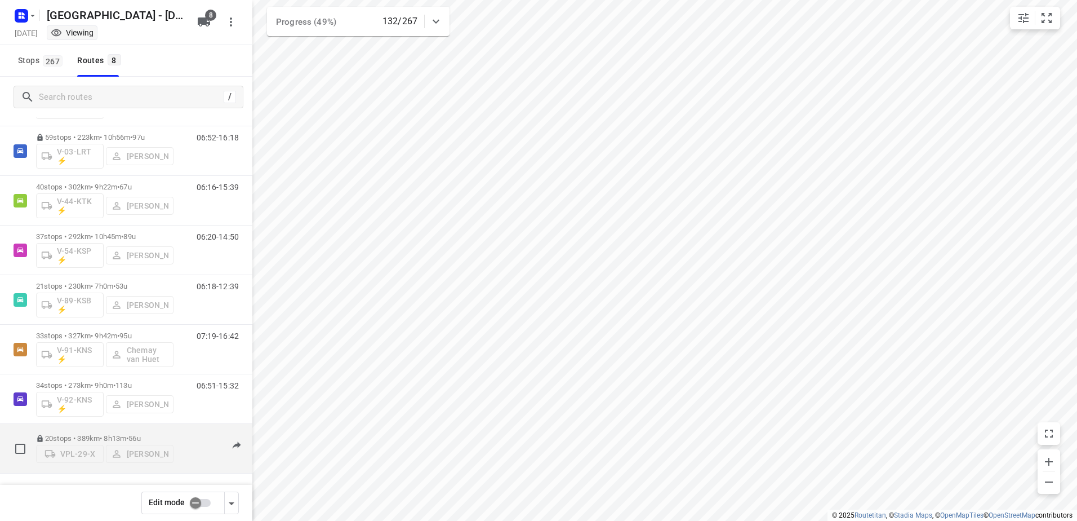
click at [88, 428] on div "20 stops • 389km • 8h13m • 56u VPL-29-X [PERSON_NAME]" at bounding box center [104, 448] width 137 height 40
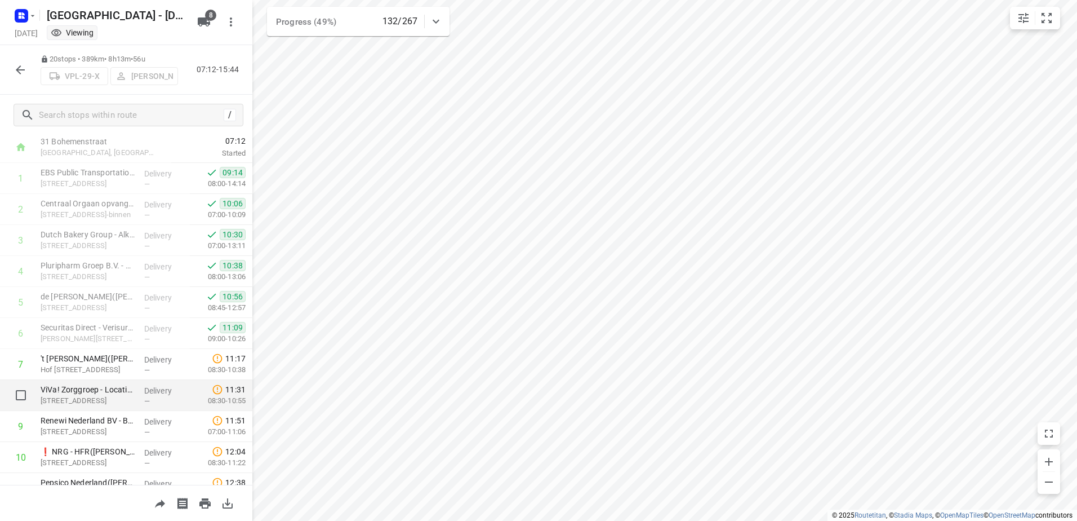
scroll to position [0, 0]
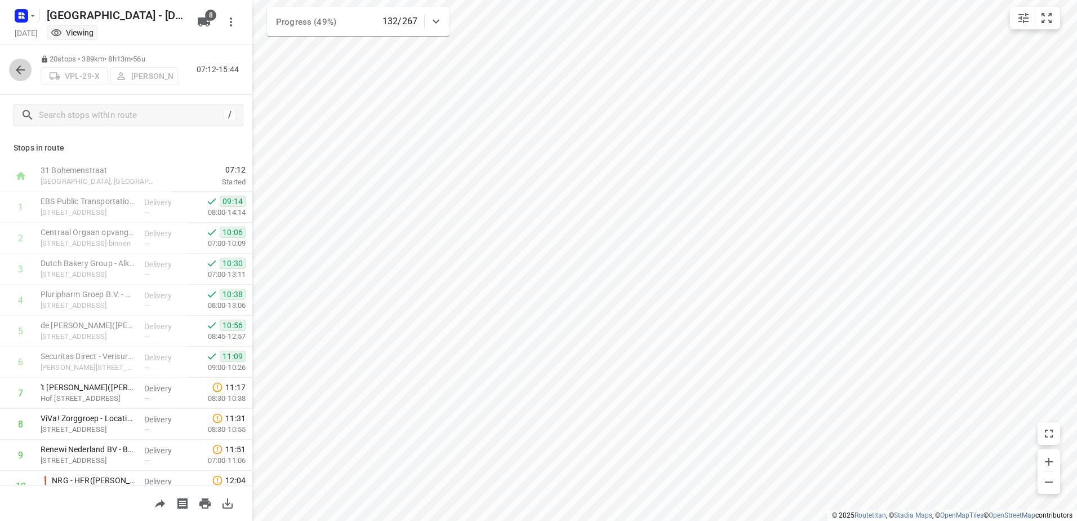
click at [14, 63] on icon "button" at bounding box center [21, 70] width 14 height 14
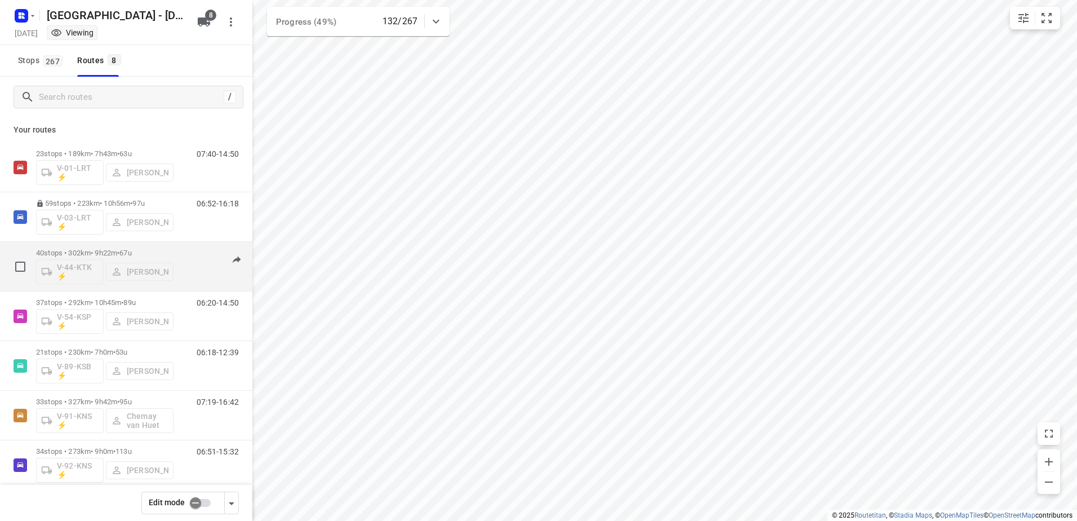
scroll to position [66, 0]
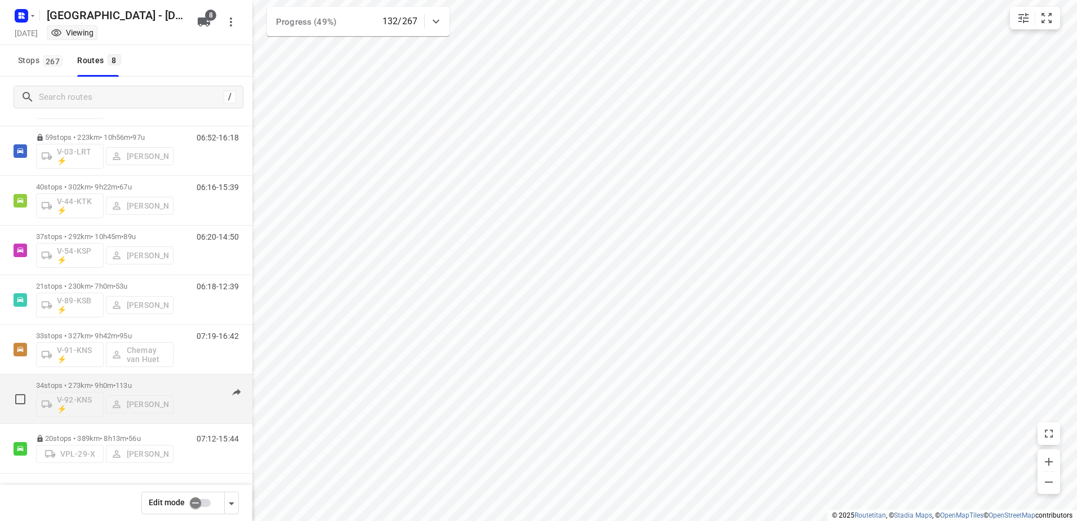
click at [102, 380] on div "34 stops • 273km • 9h0m • 113u V-92-KNS ⚡ [PERSON_NAME]" at bounding box center [104, 398] width 137 height 47
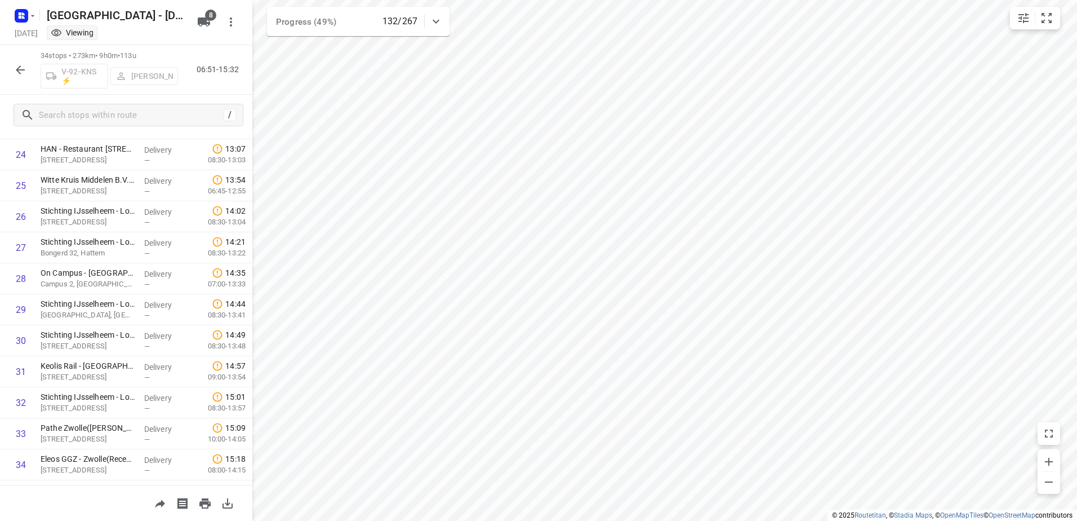
scroll to position [792, 0]
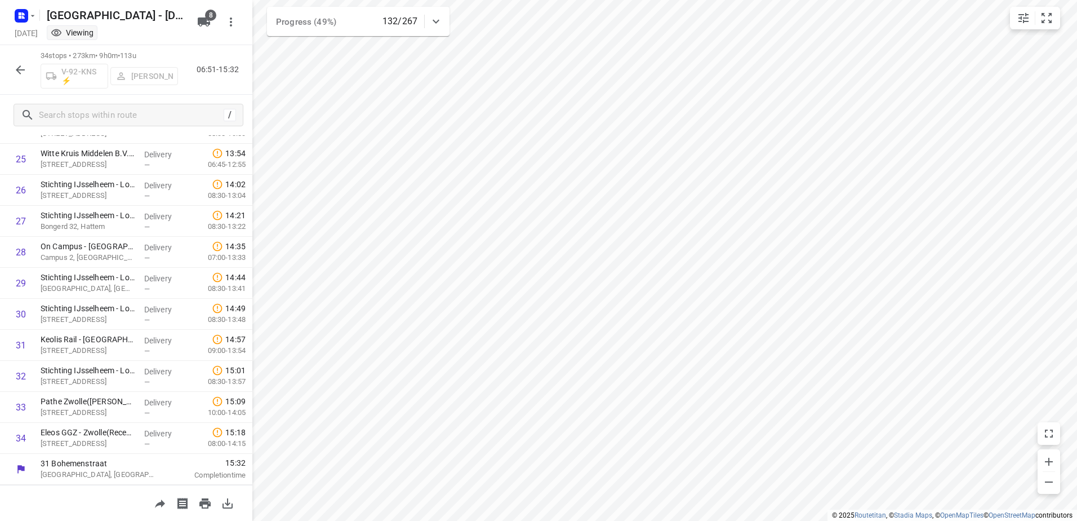
click at [17, 60] on button "button" at bounding box center [20, 70] width 23 height 23
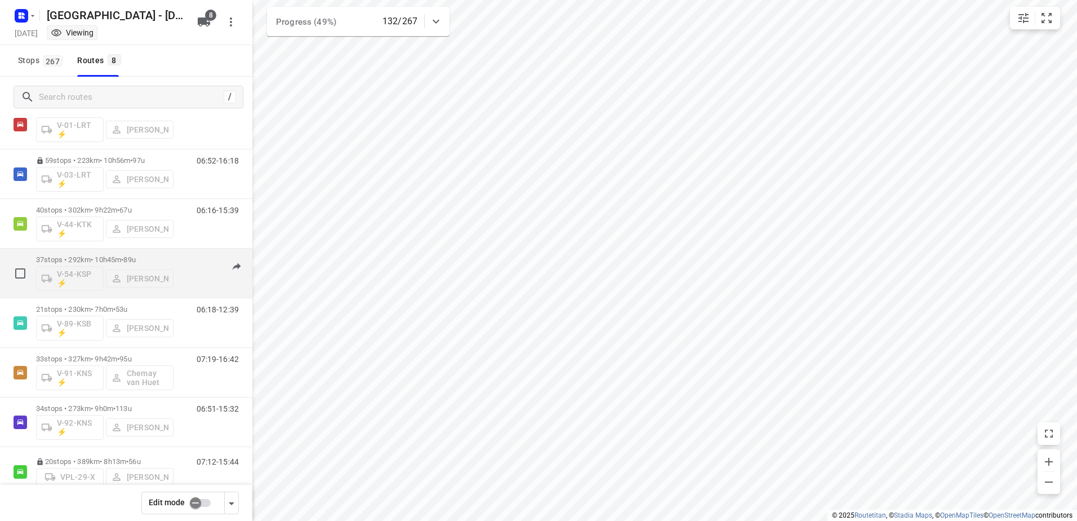
scroll to position [66, 0]
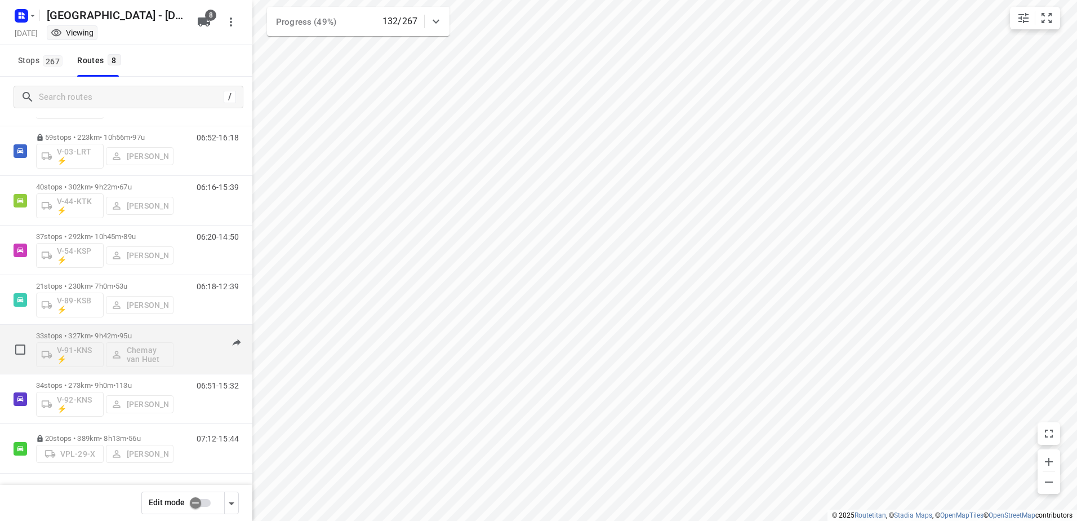
click at [108, 332] on p "33 stops • 327km • 9h42m • 95u" at bounding box center [104, 335] width 137 height 8
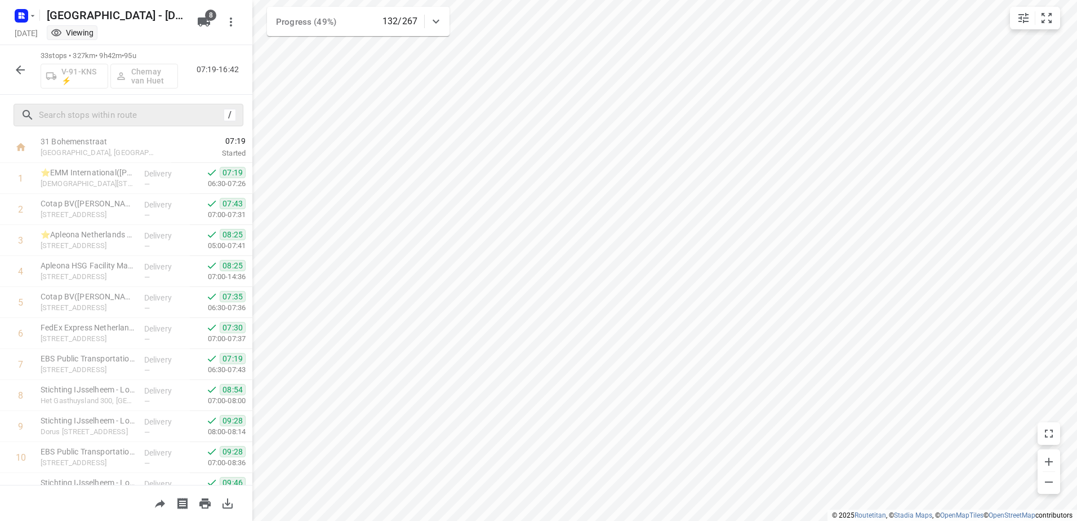
scroll to position [0, 0]
click at [18, 63] on icon "button" at bounding box center [21, 70] width 14 height 14
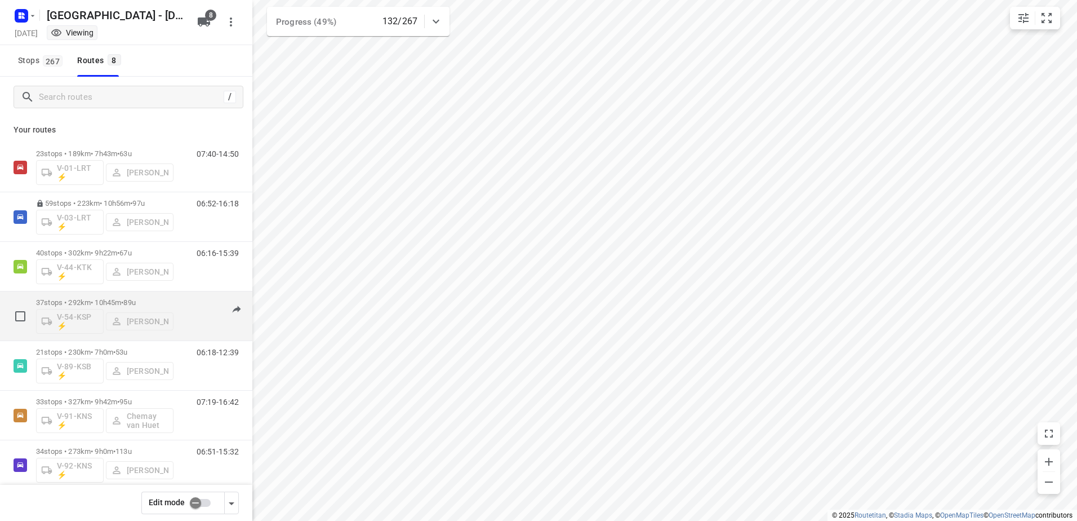
scroll to position [66, 0]
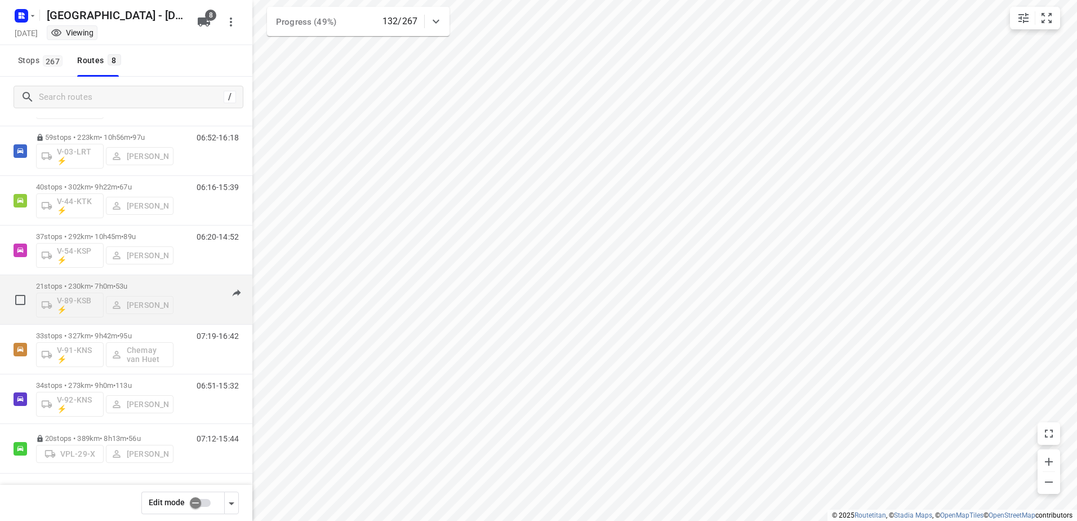
click at [114, 281] on div "21 stops • 230km • 7h0m • 53u V-89-KSB ⚡ [PERSON_NAME]" at bounding box center [104, 299] width 137 height 47
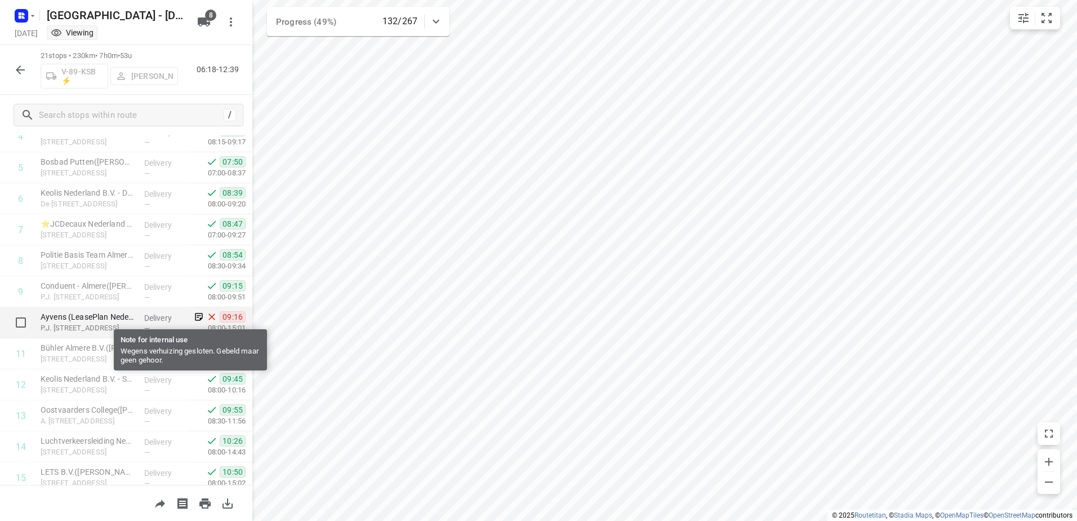
scroll to position [389, 0]
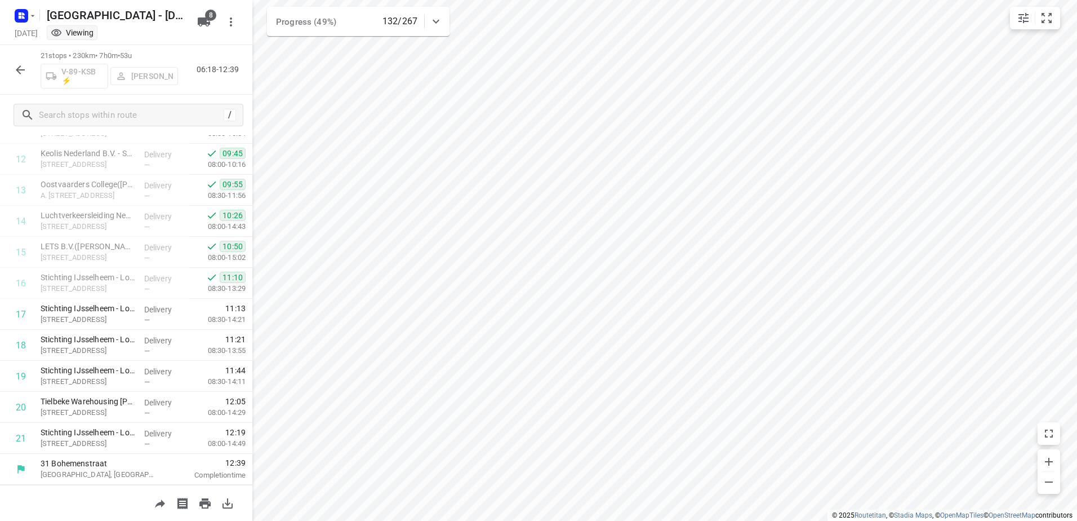
click at [22, 83] on div "21 stops • 230km • 7h0m • 53u V-89-KSB ⚡ [PERSON_NAME] 06:18-12:39" at bounding box center [126, 70] width 252 height 50
click at [15, 65] on icon "button" at bounding box center [21, 70] width 14 height 14
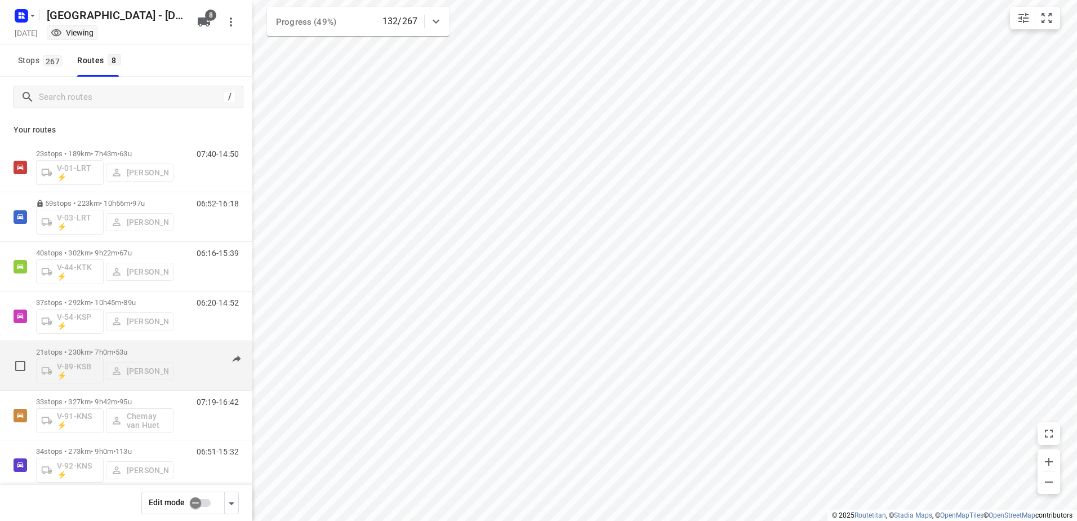
scroll to position [66, 0]
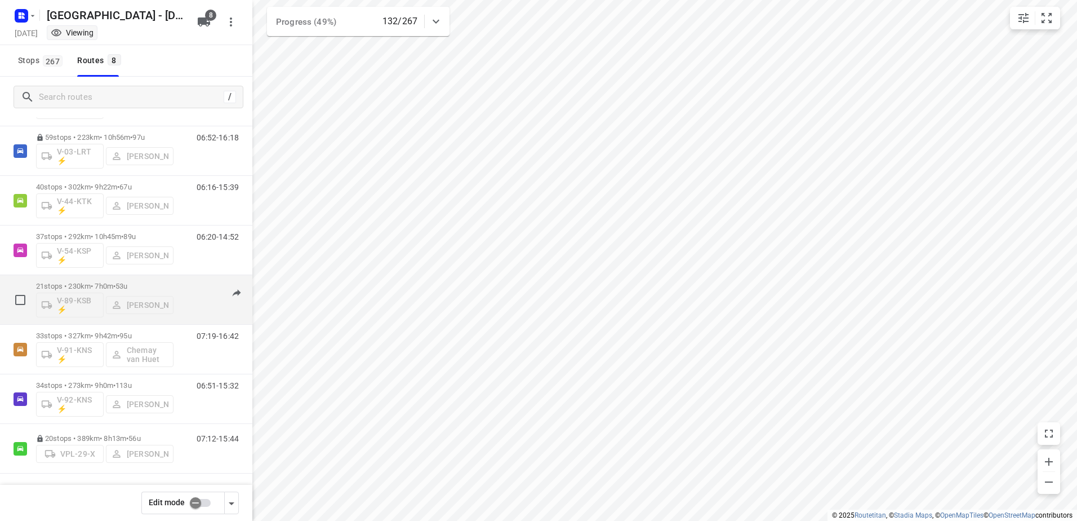
click at [100, 280] on div "21 stops • 230km • 7h0m • 53u V-89-KSB ⚡ [PERSON_NAME]" at bounding box center [104, 299] width 137 height 47
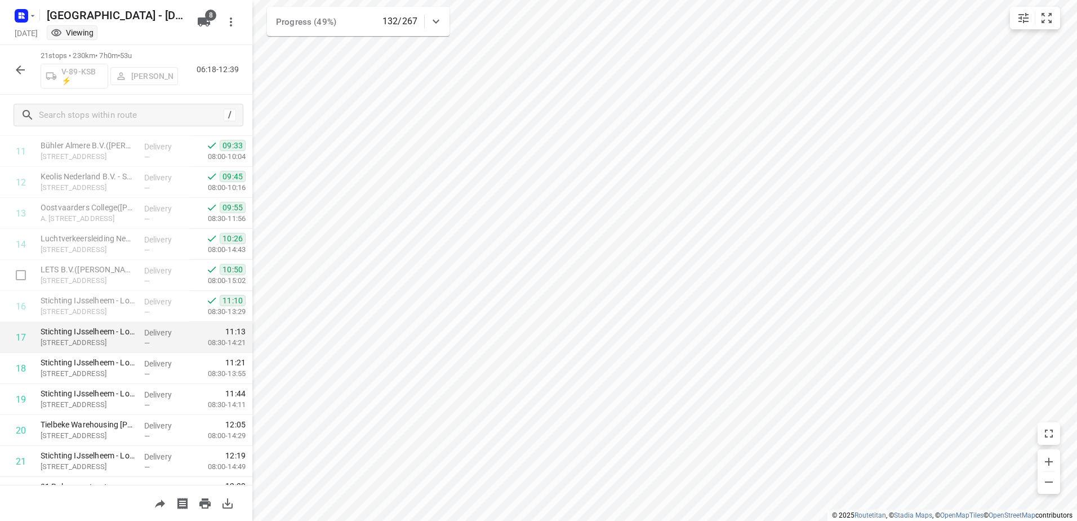
scroll to position [389, 0]
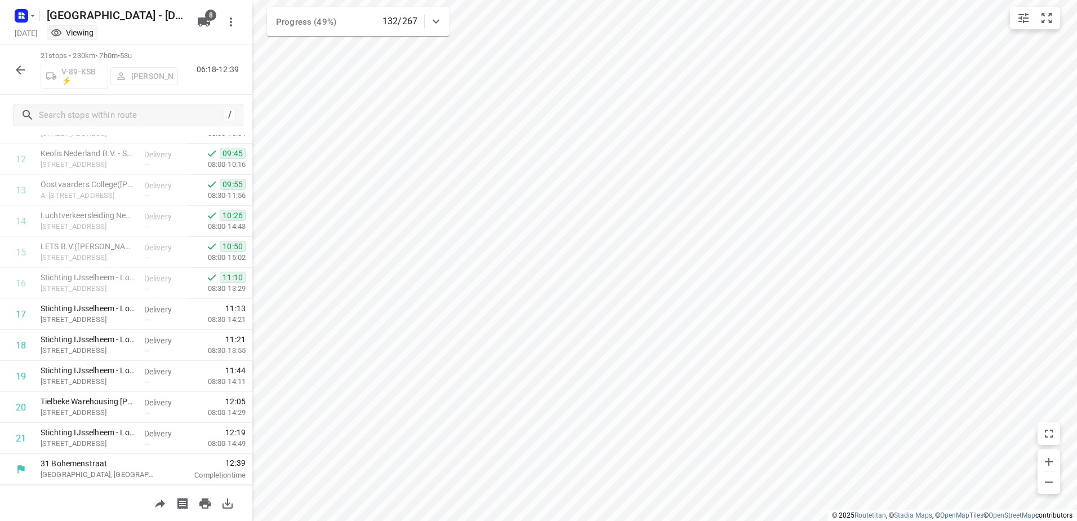
click at [19, 66] on icon "button" at bounding box center [21, 70] width 14 height 14
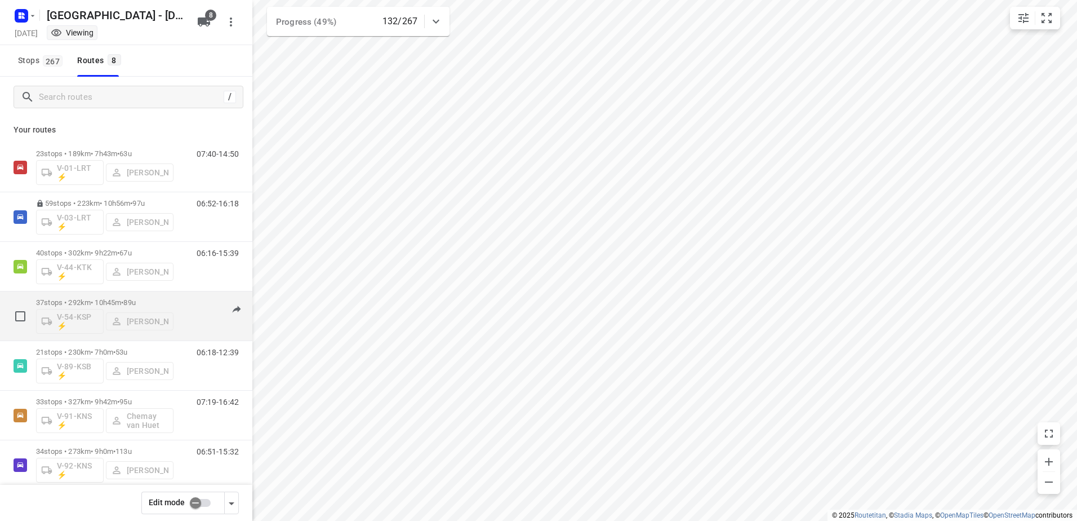
click at [104, 297] on div "37 stops • 292km • 10h45m • 89u V-54-KSP ⚡ [PERSON_NAME]" at bounding box center [104, 315] width 137 height 47
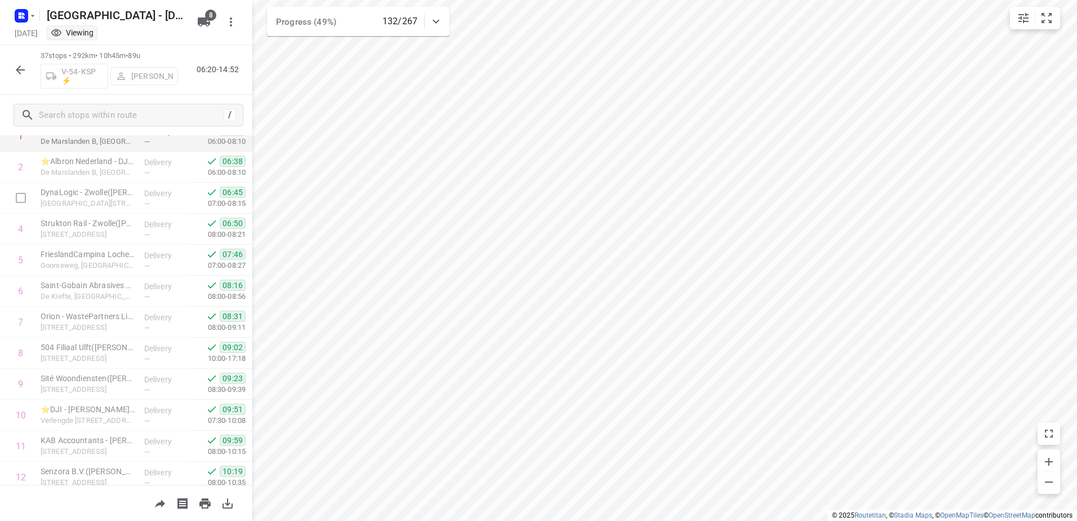
scroll to position [0, 0]
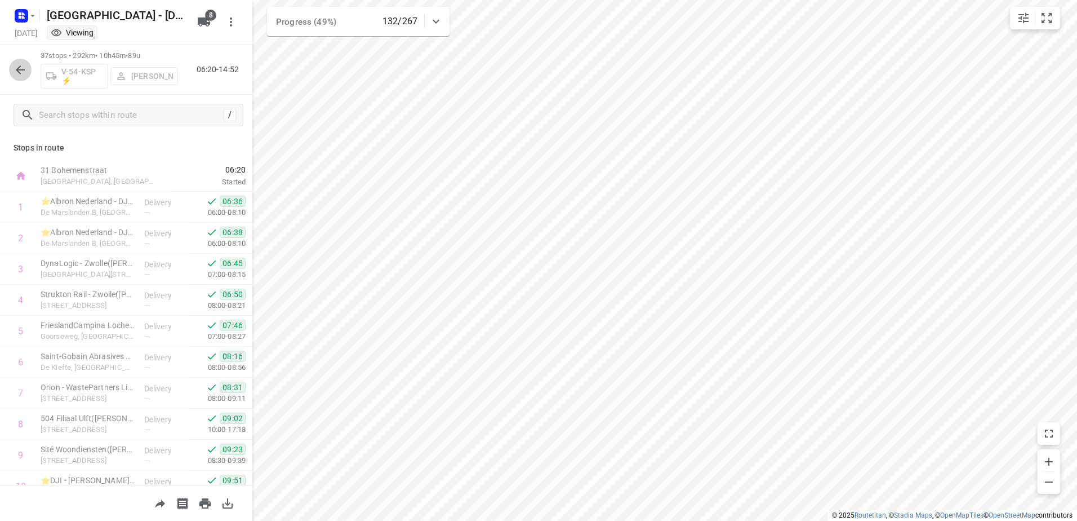
click at [20, 66] on icon "button" at bounding box center [20, 69] width 9 height 9
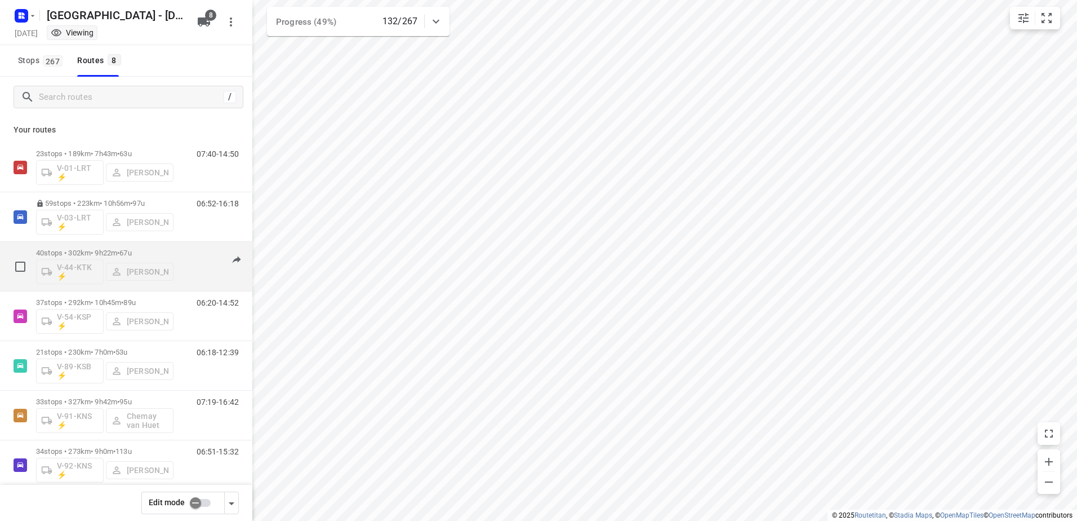
click at [97, 254] on p "40 stops • 302km • 9h22m • 67u" at bounding box center [104, 252] width 137 height 8
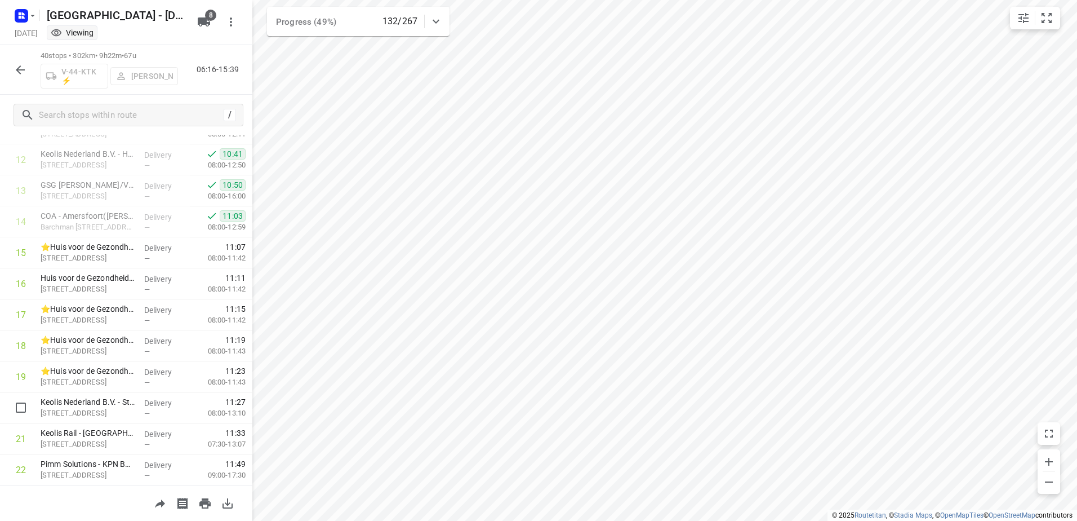
scroll to position [358, 0]
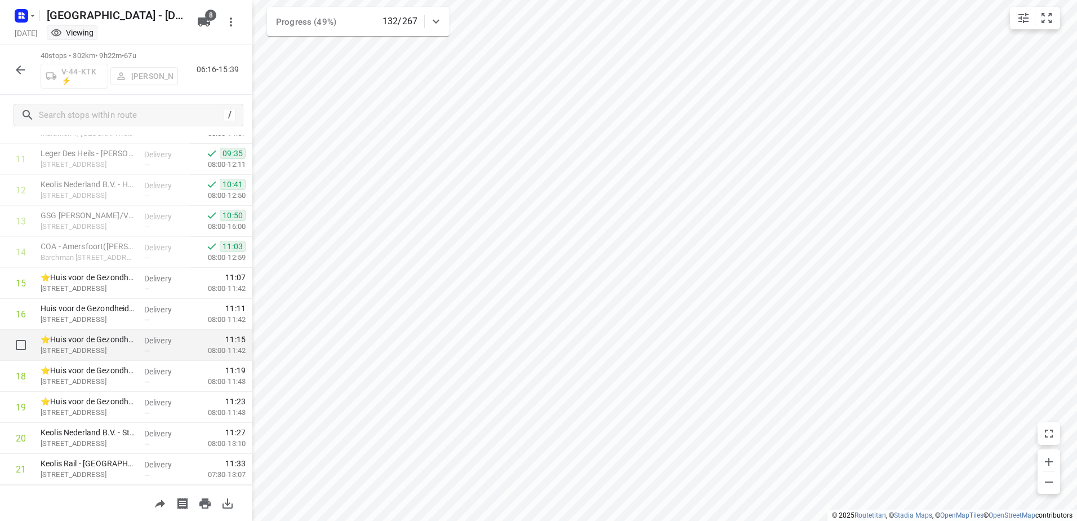
click at [167, 337] on p "Delivery" at bounding box center [165, 340] width 42 height 11
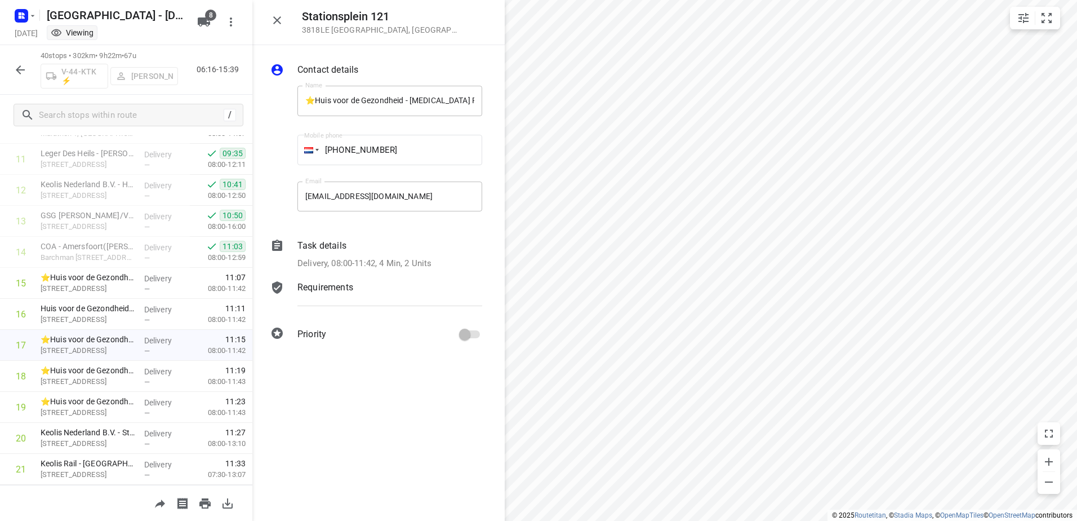
click at [357, 244] on div "Task details" at bounding box center [389, 246] width 185 height 14
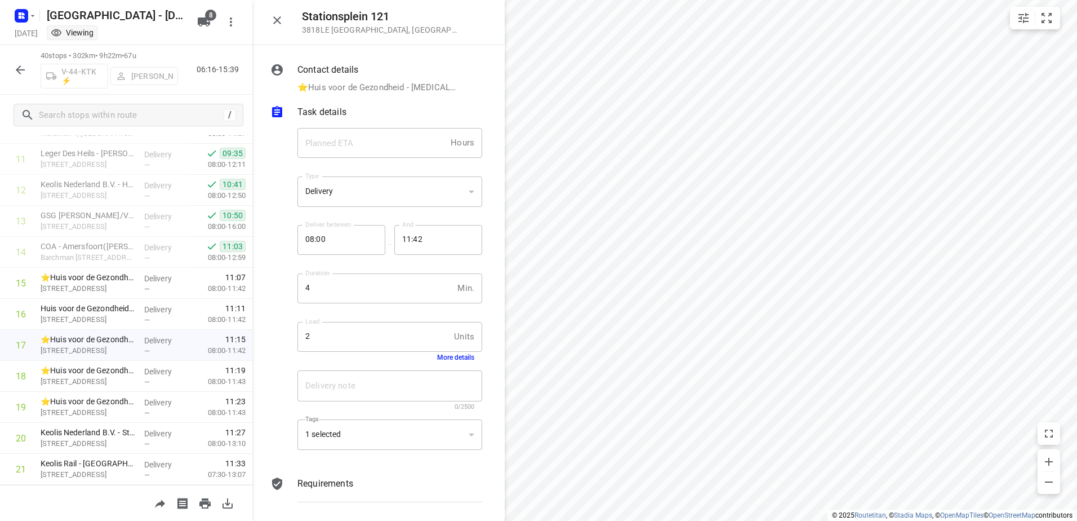
click at [454, 362] on div "Load 2 Units Load More details" at bounding box center [390, 341] width 194 height 53
click at [456, 358] on button "More details" at bounding box center [455, 357] width 37 height 8
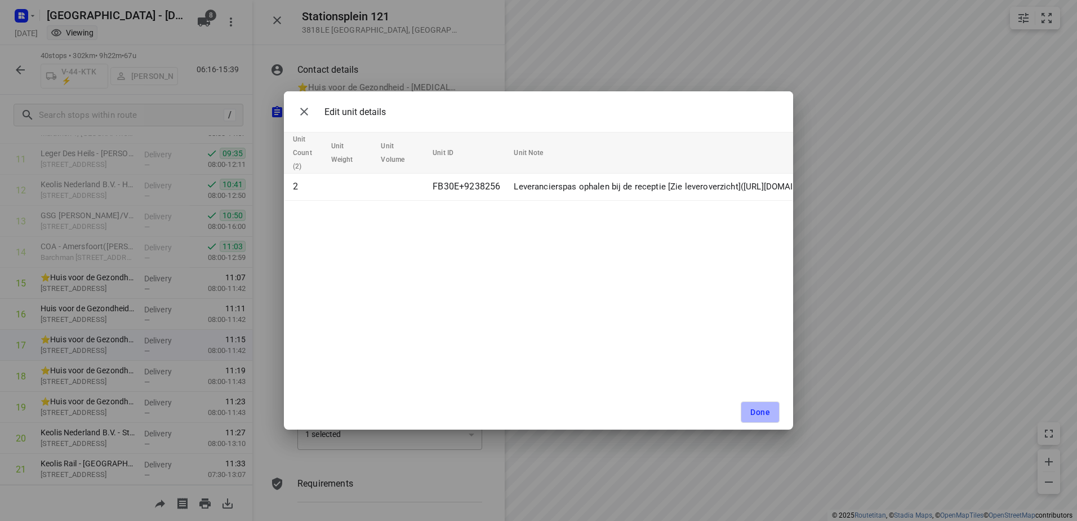
click at [760, 415] on span "Done" at bounding box center [760, 411] width 20 height 9
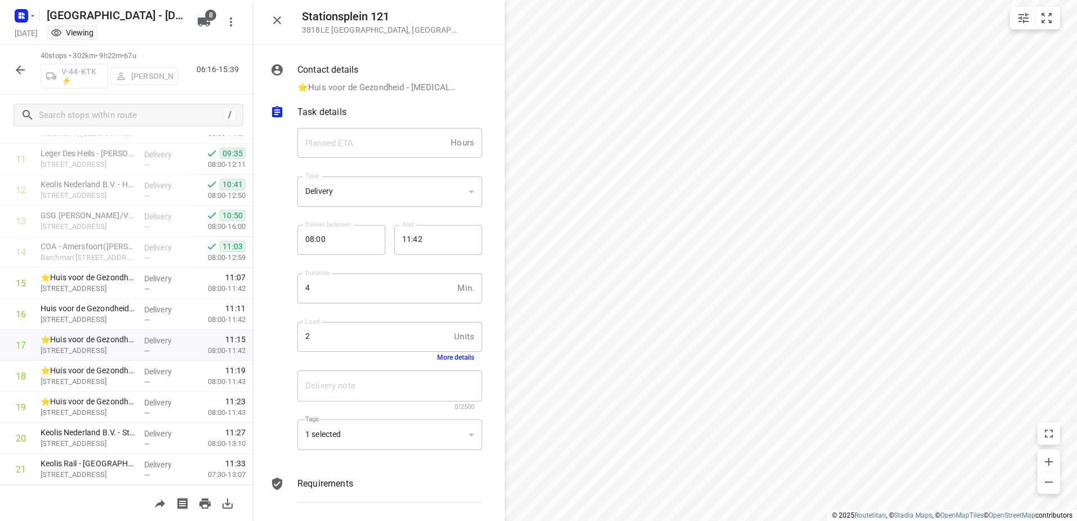
click at [20, 68] on icon "button" at bounding box center [21, 70] width 14 height 14
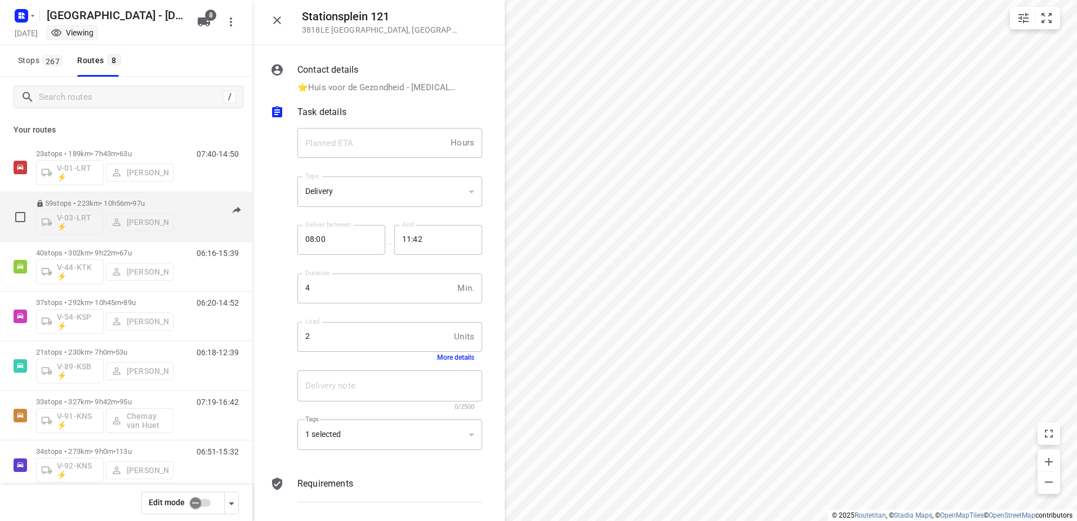
click at [101, 199] on p "59 stops • 223km • 10h56m • 97u" at bounding box center [104, 203] width 137 height 8
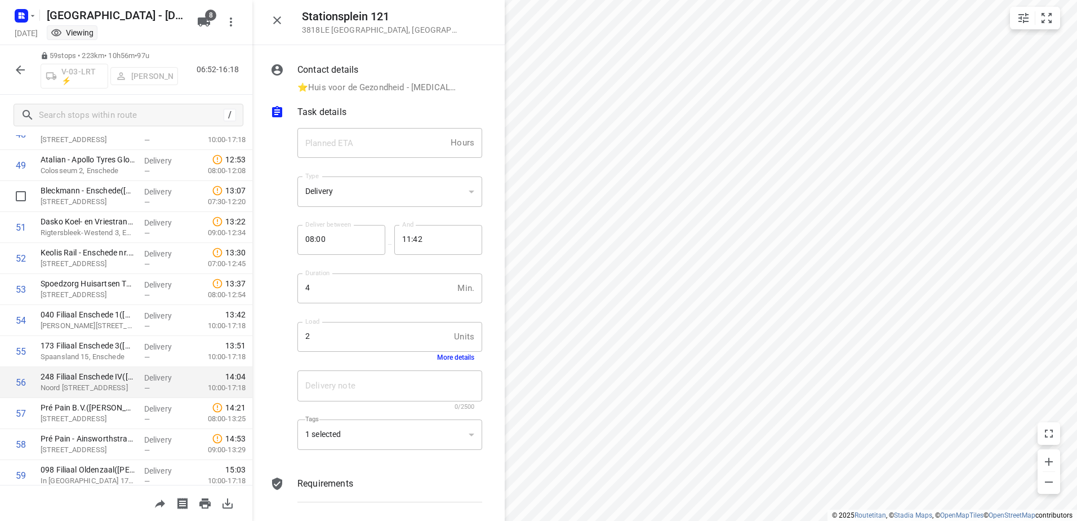
scroll to position [1566, 0]
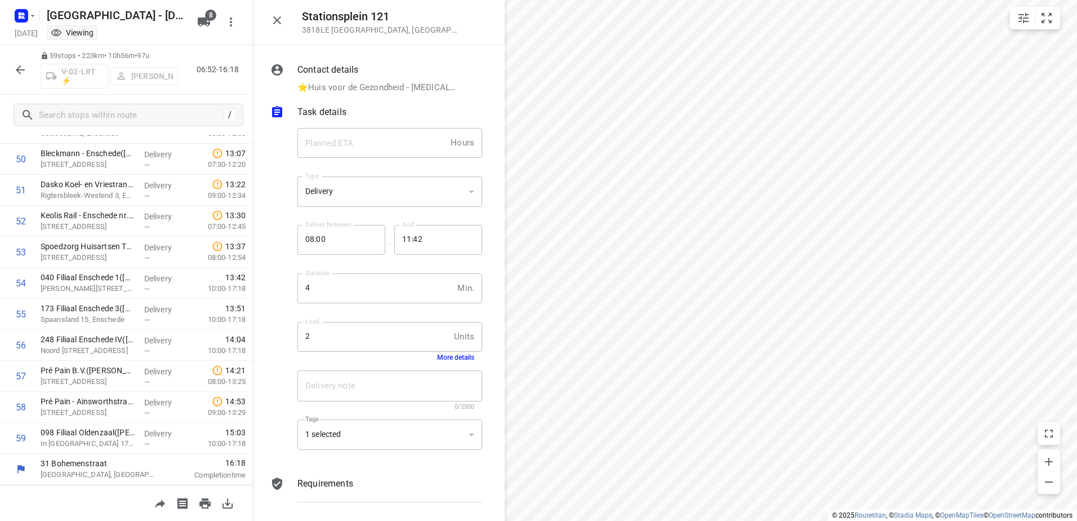
click at [16, 70] on icon "button" at bounding box center [20, 69] width 9 height 9
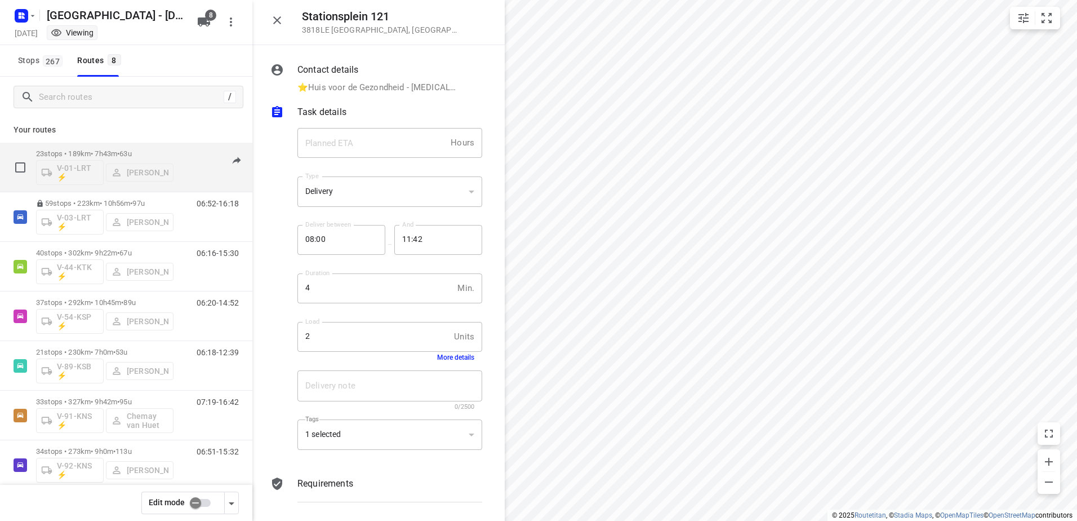
click at [113, 145] on div "23 stops • 189km • 7h43m • 63u V-01-LRT ⚡ [PERSON_NAME]" at bounding box center [104, 167] width 137 height 47
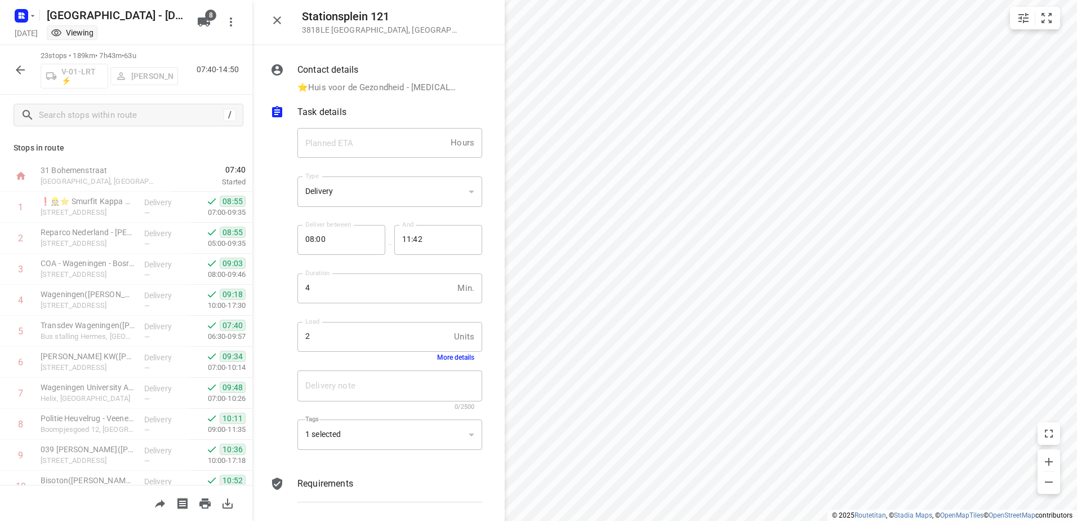
click at [277, 21] on icon "button" at bounding box center [277, 20] width 8 height 8
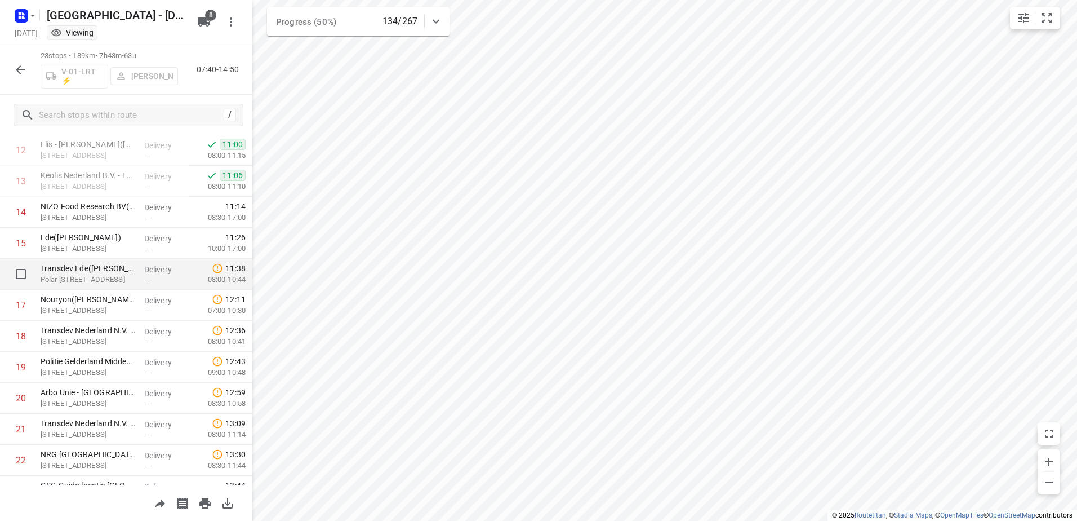
scroll to position [451, 0]
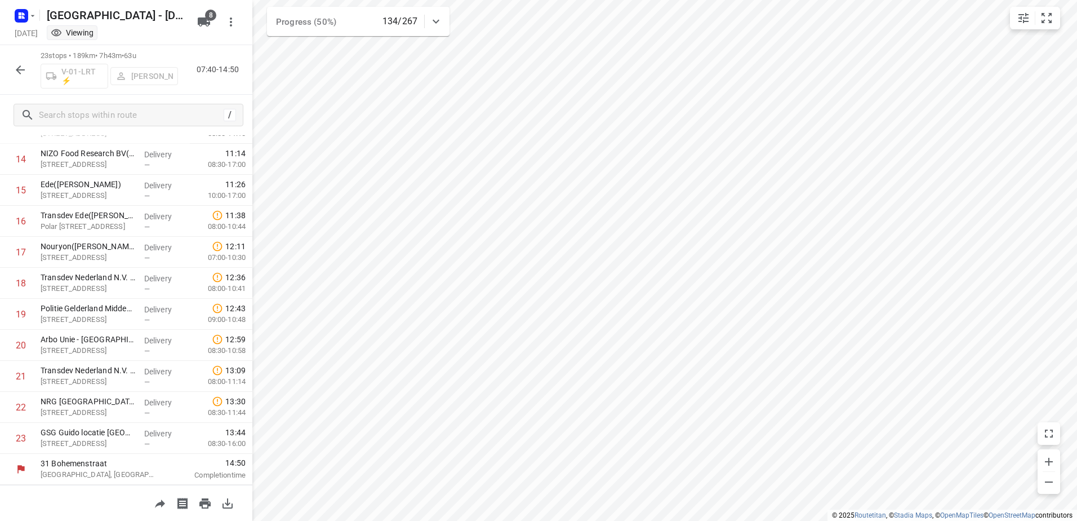
click at [24, 72] on icon "button" at bounding box center [21, 70] width 14 height 14
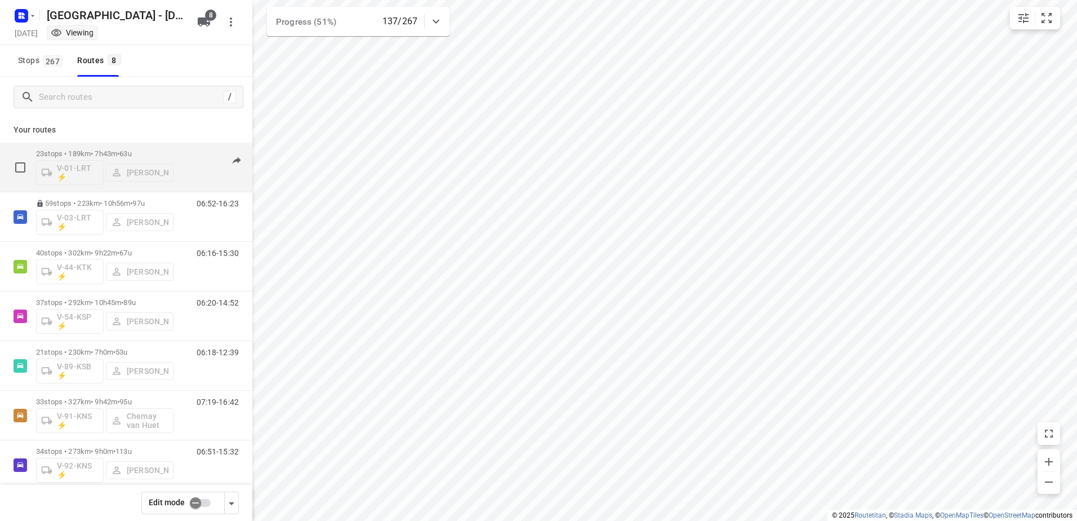
click at [112, 154] on p "23 stops • 189km • 7h43m • 63u" at bounding box center [104, 153] width 137 height 8
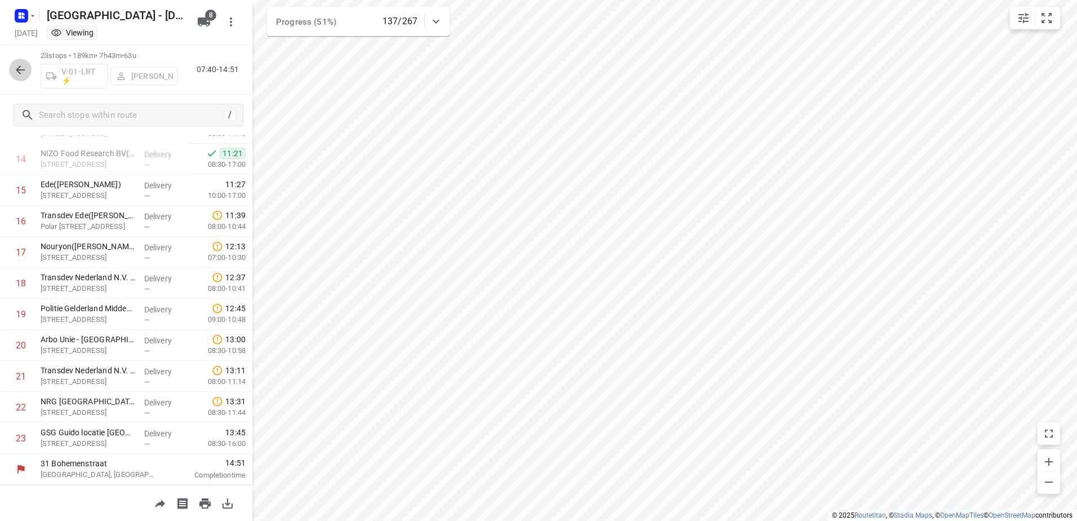
click at [24, 71] on icon "button" at bounding box center [21, 70] width 14 height 14
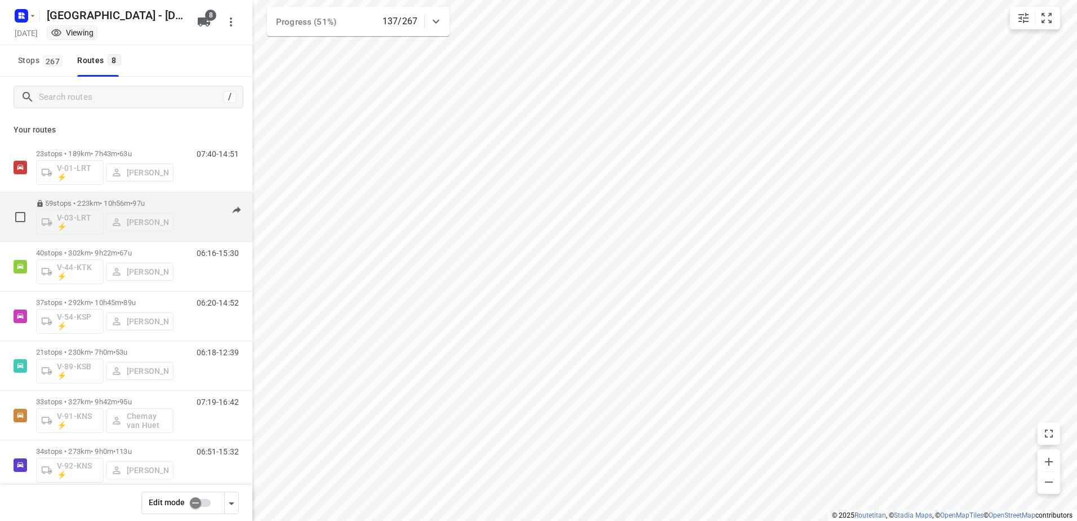
click at [103, 201] on p "59 stops • 223km • 10h56m • 97u" at bounding box center [104, 203] width 137 height 8
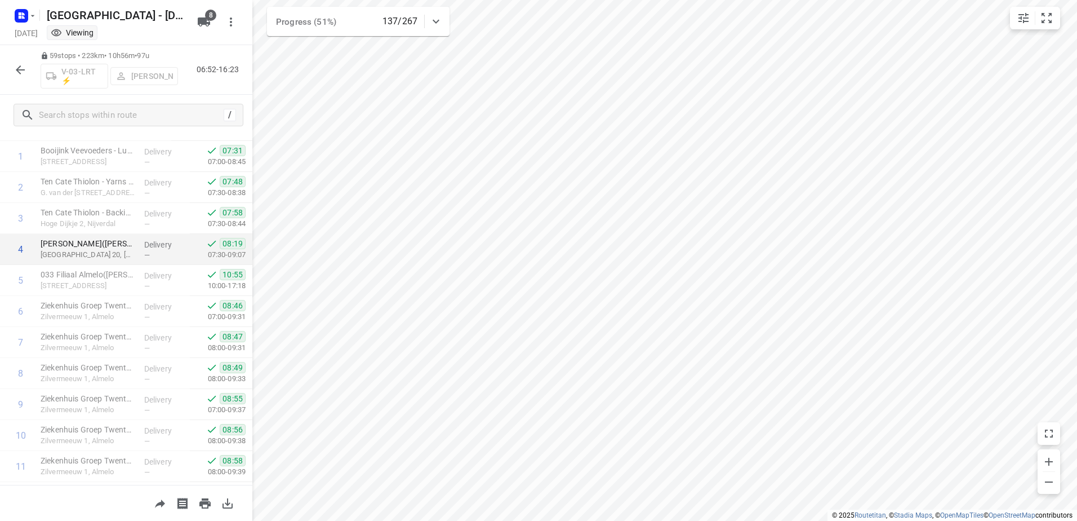
scroll to position [45, 0]
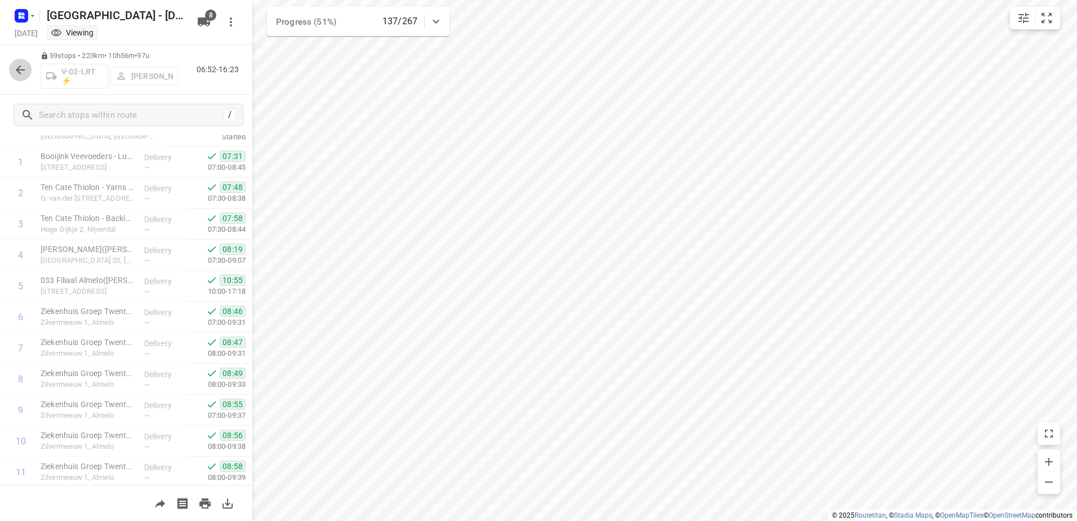
click at [18, 70] on icon "button" at bounding box center [20, 69] width 9 height 9
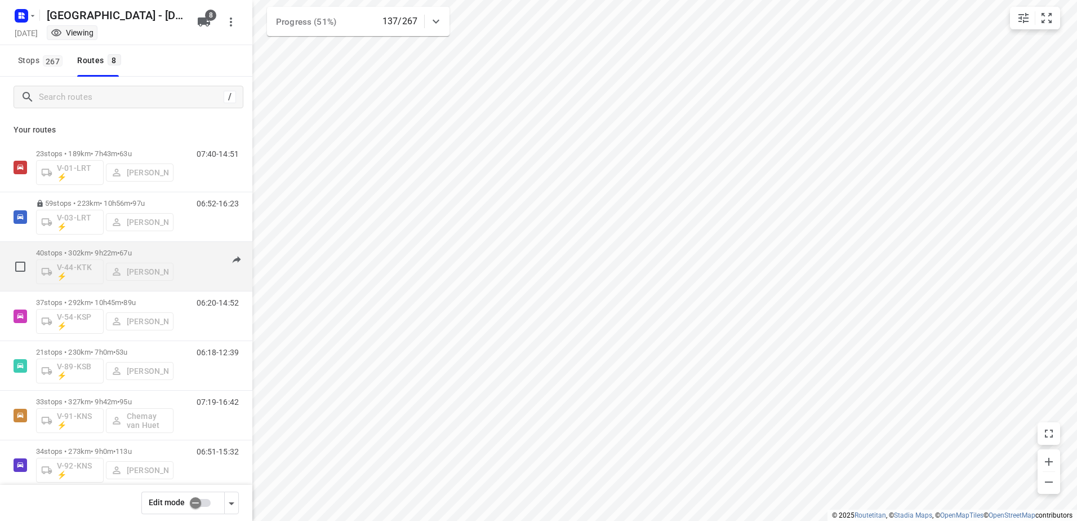
click at [94, 250] on p "40 stops • 302km • 9h22m • 67u" at bounding box center [104, 252] width 137 height 8
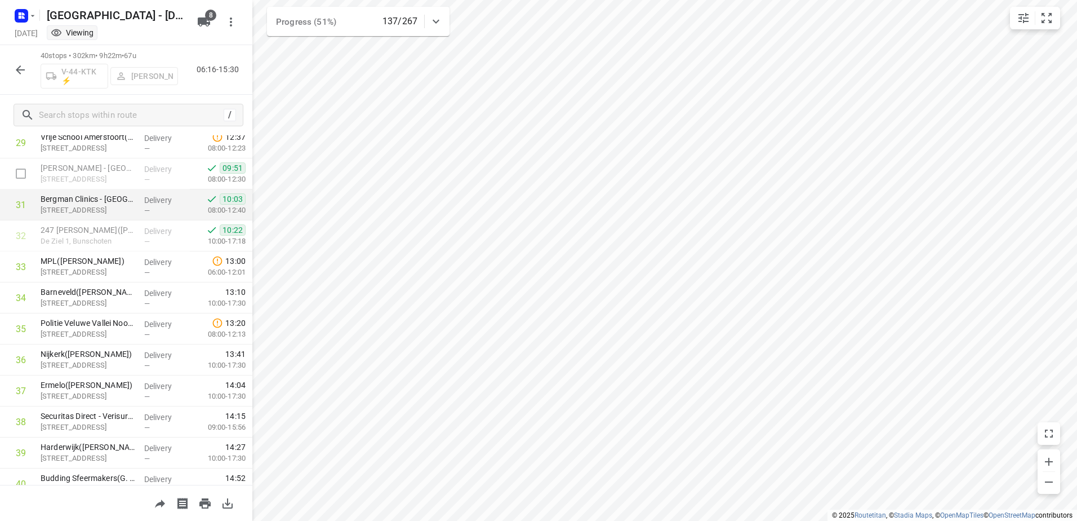
scroll to position [921, 0]
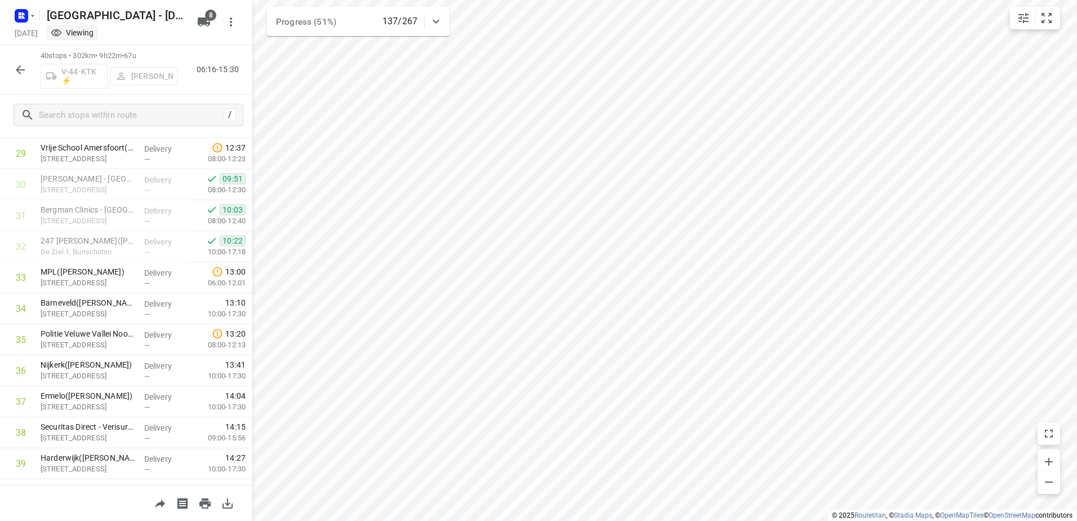
click at [15, 66] on icon "button" at bounding box center [21, 70] width 14 height 14
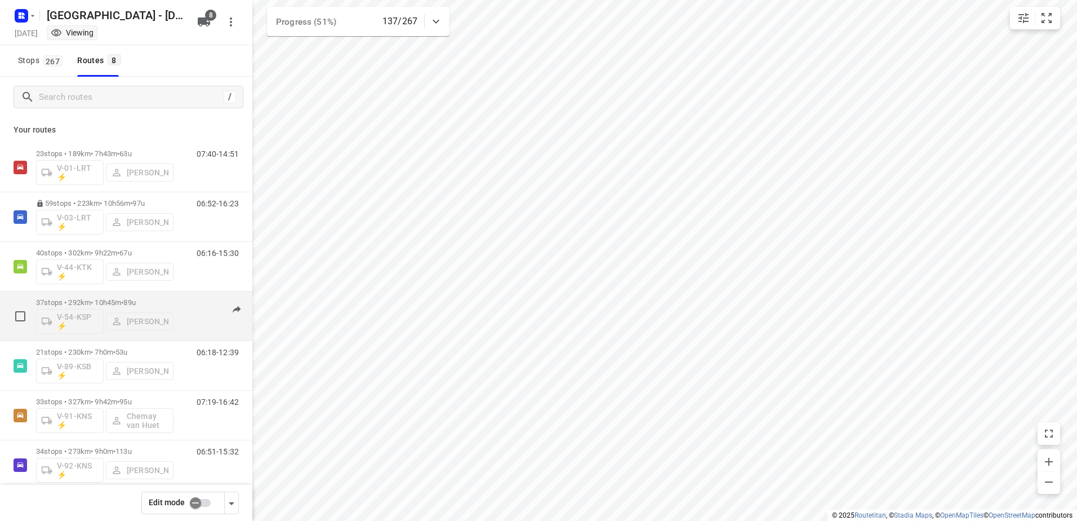
scroll to position [66, 0]
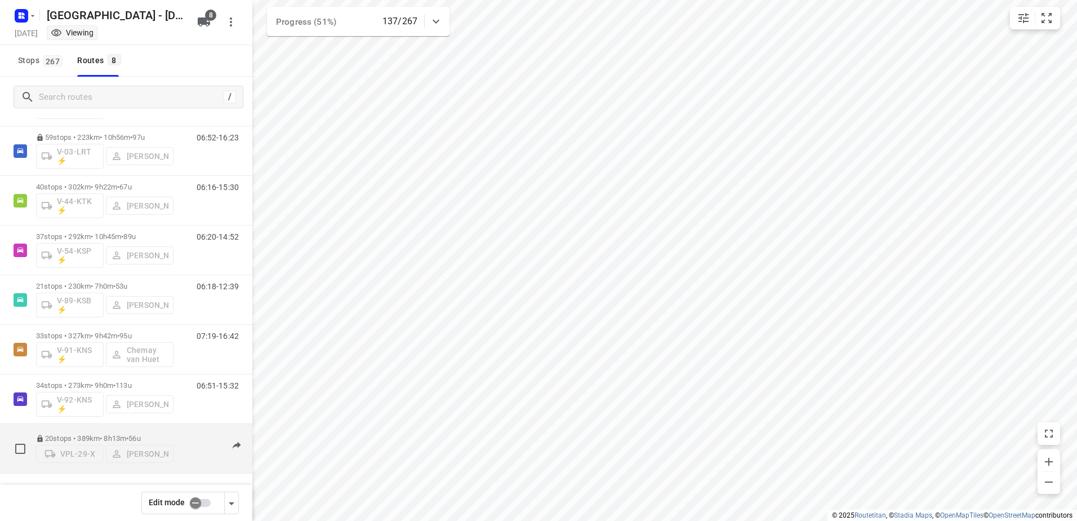
click at [96, 434] on p "20 stops • 389km • 8h13m • 56u" at bounding box center [104, 438] width 137 height 8
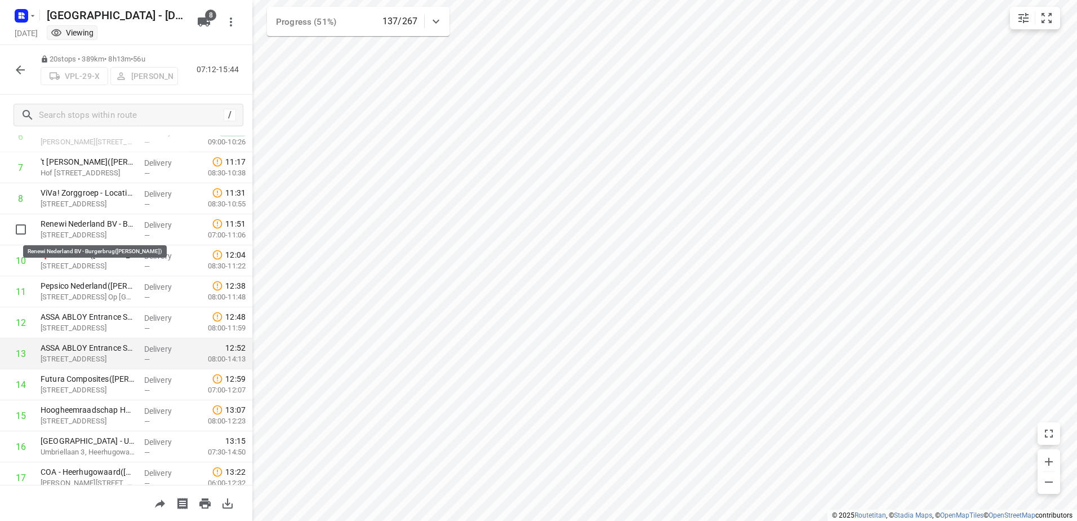
scroll to position [189, 0]
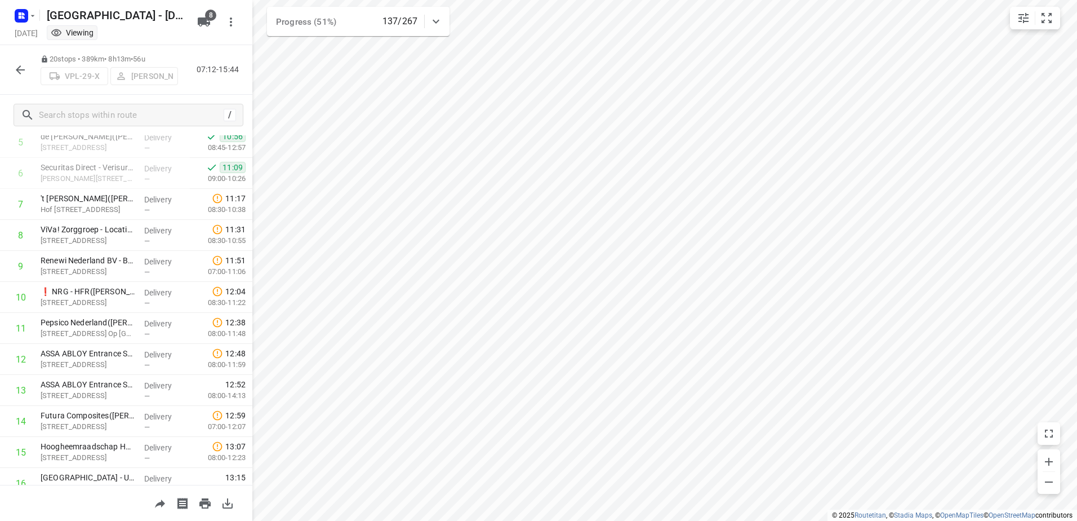
click at [22, 68] on icon "button" at bounding box center [21, 70] width 14 height 14
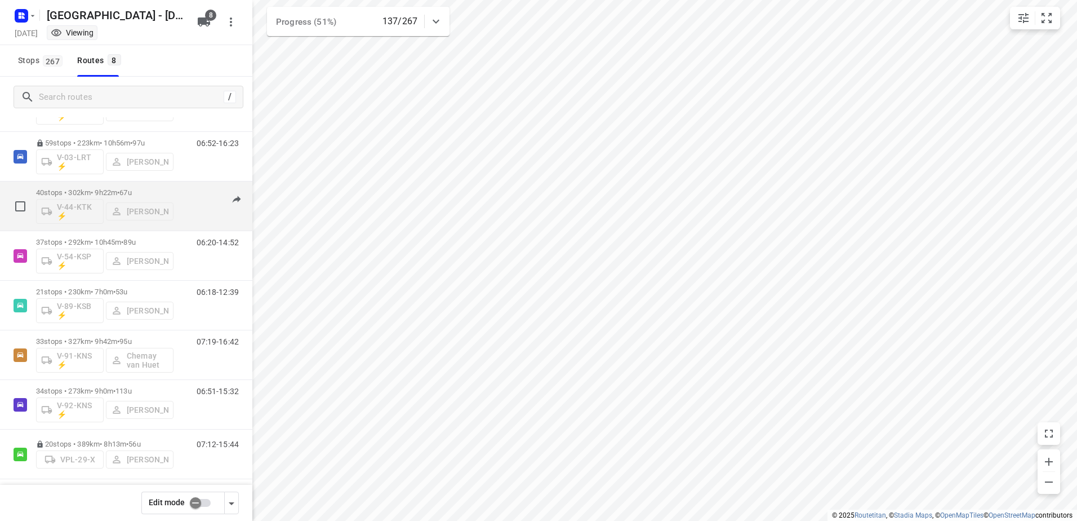
scroll to position [66, 0]
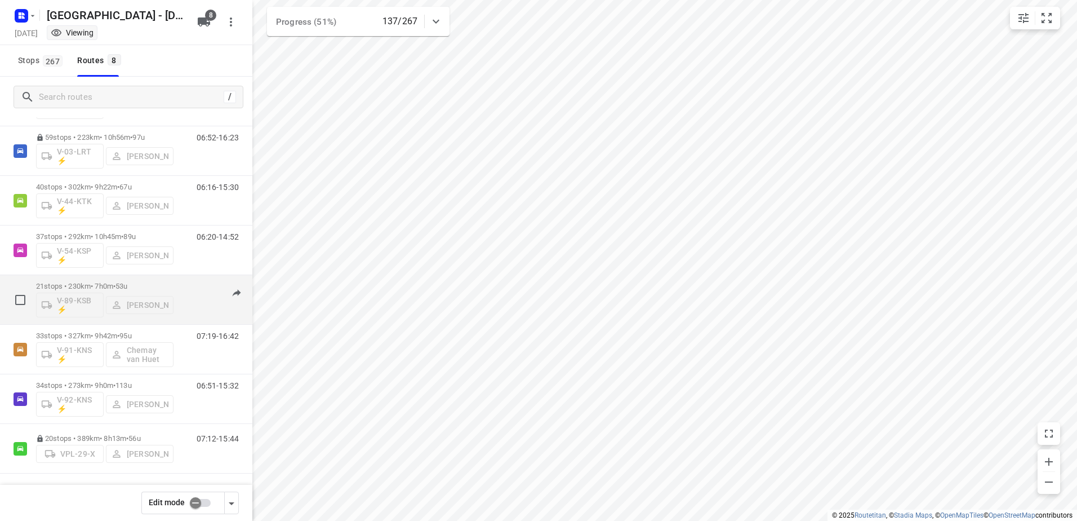
click at [106, 287] on p "21 stops • 230km • 7h0m • 53u" at bounding box center [104, 286] width 137 height 8
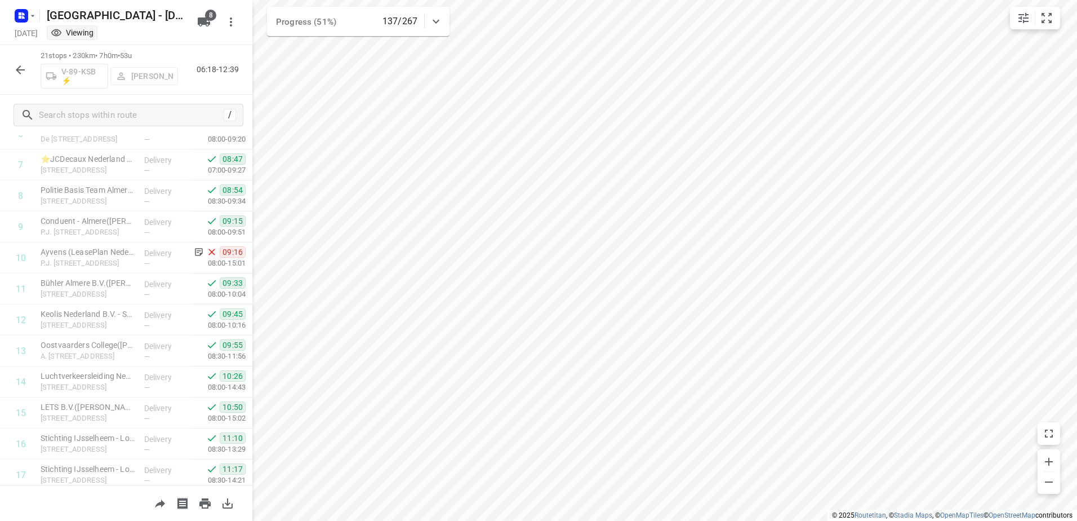
scroll to position [389, 0]
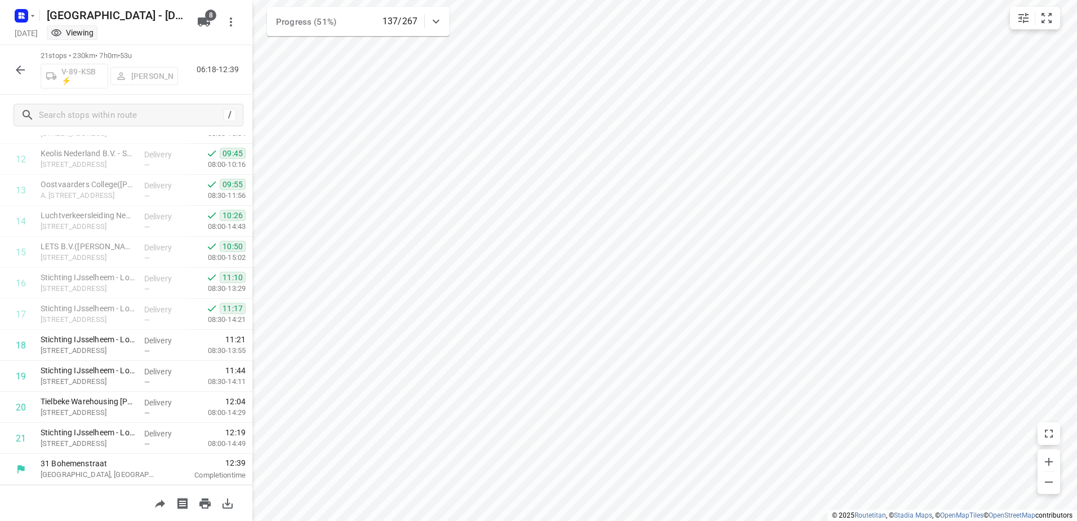
click at [19, 63] on icon "button" at bounding box center [21, 70] width 14 height 14
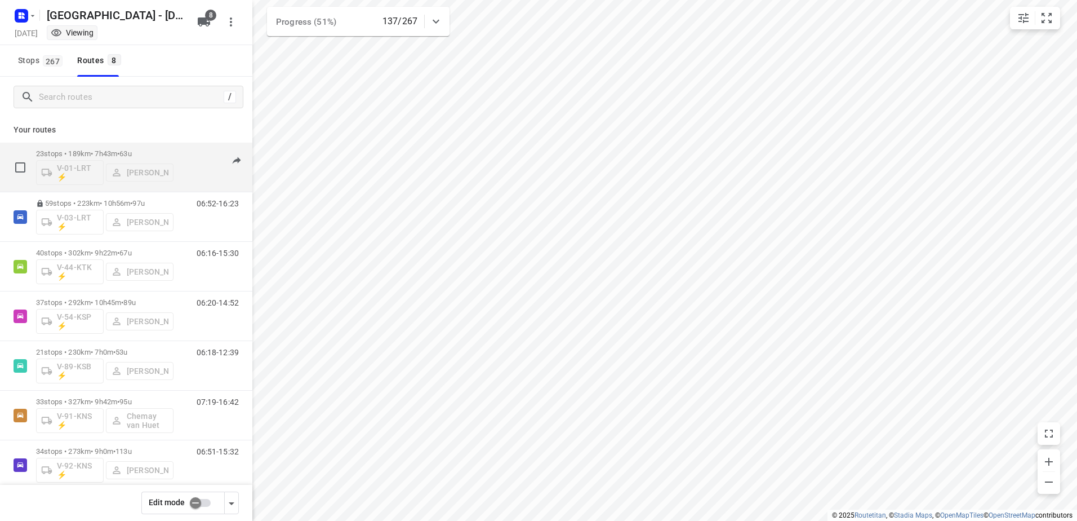
click at [100, 147] on div "23 stops • 189km • 7h43m • 63u V-01-LRT ⚡ [PERSON_NAME]" at bounding box center [104, 167] width 137 height 47
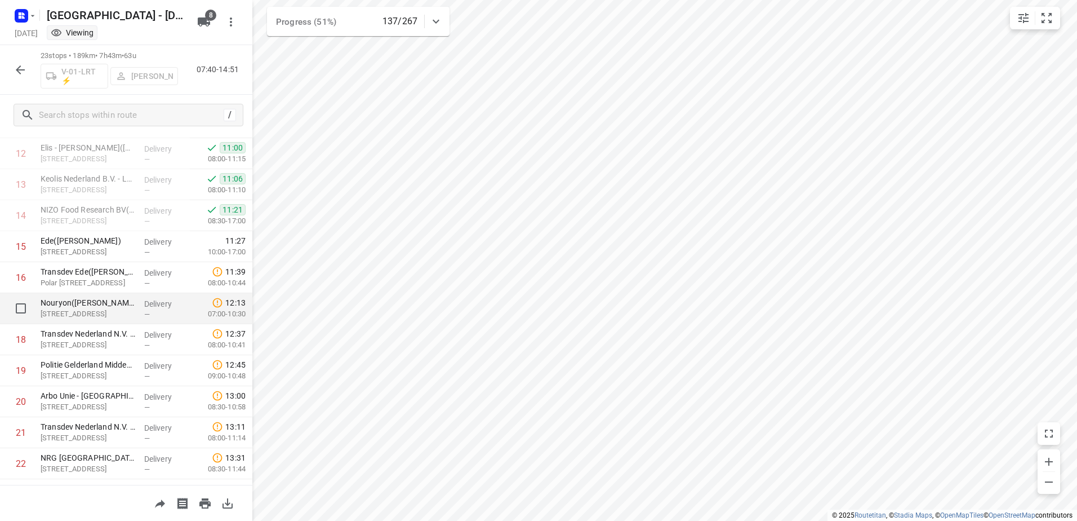
scroll to position [451, 0]
